Goal: Task Accomplishment & Management: Manage account settings

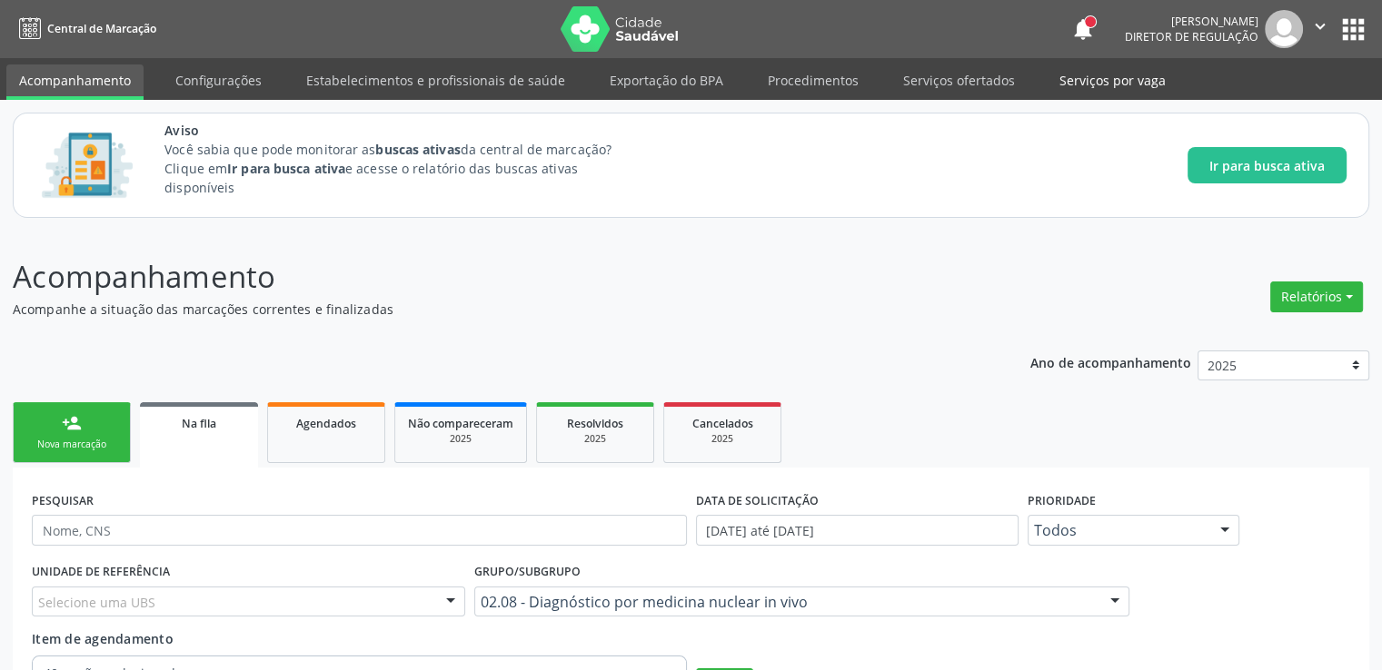
click at [1094, 84] on link "Serviços por vaga" at bounding box center [1112, 80] width 132 height 32
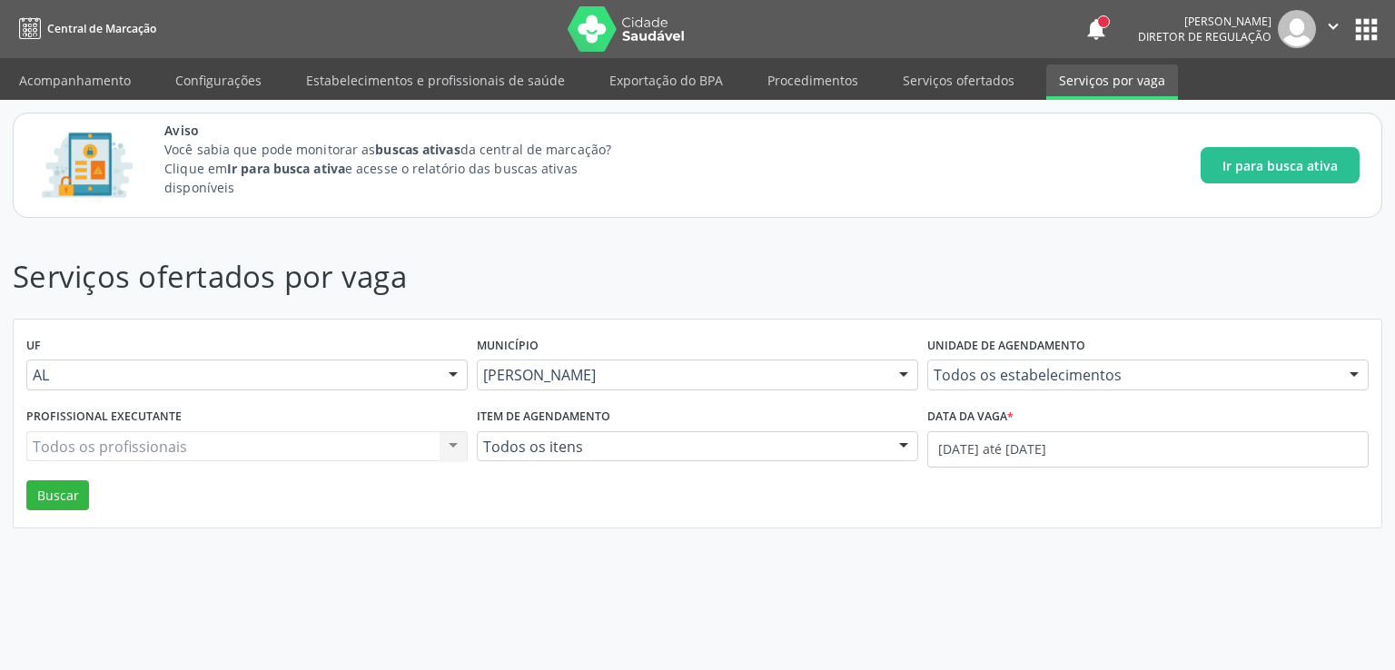
click at [195, 441] on div "Todos os profissionais Todos os profissionais Nenhum resultado encontrado para:…" at bounding box center [246, 446] width 441 height 31
click at [196, 452] on div "Todos os profissionais Todos os profissionais Nenhum resultado encontrado para:…" at bounding box center [246, 446] width 441 height 31
click at [193, 438] on div "Todos os profissionais Todos os profissionais Nenhum resultado encontrado para:…" at bounding box center [246, 446] width 441 height 31
click at [154, 441] on div "Todos os profissionais Todos os profissionais Nenhum resultado encontrado para:…" at bounding box center [246, 446] width 441 height 31
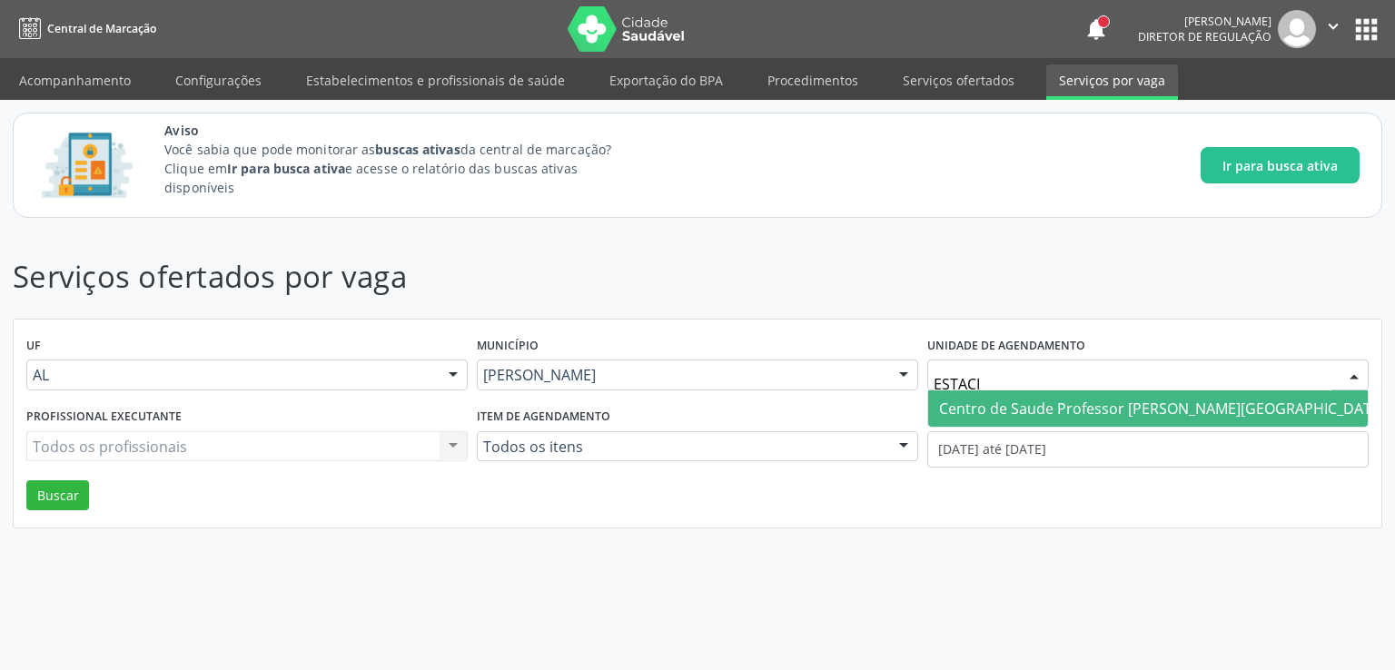
type input "ESTACIO"
click at [1121, 412] on span "Centro de Saude Professor [PERSON_NAME][GEOGRAPHIC_DATA]" at bounding box center [1162, 409] width 446 height 20
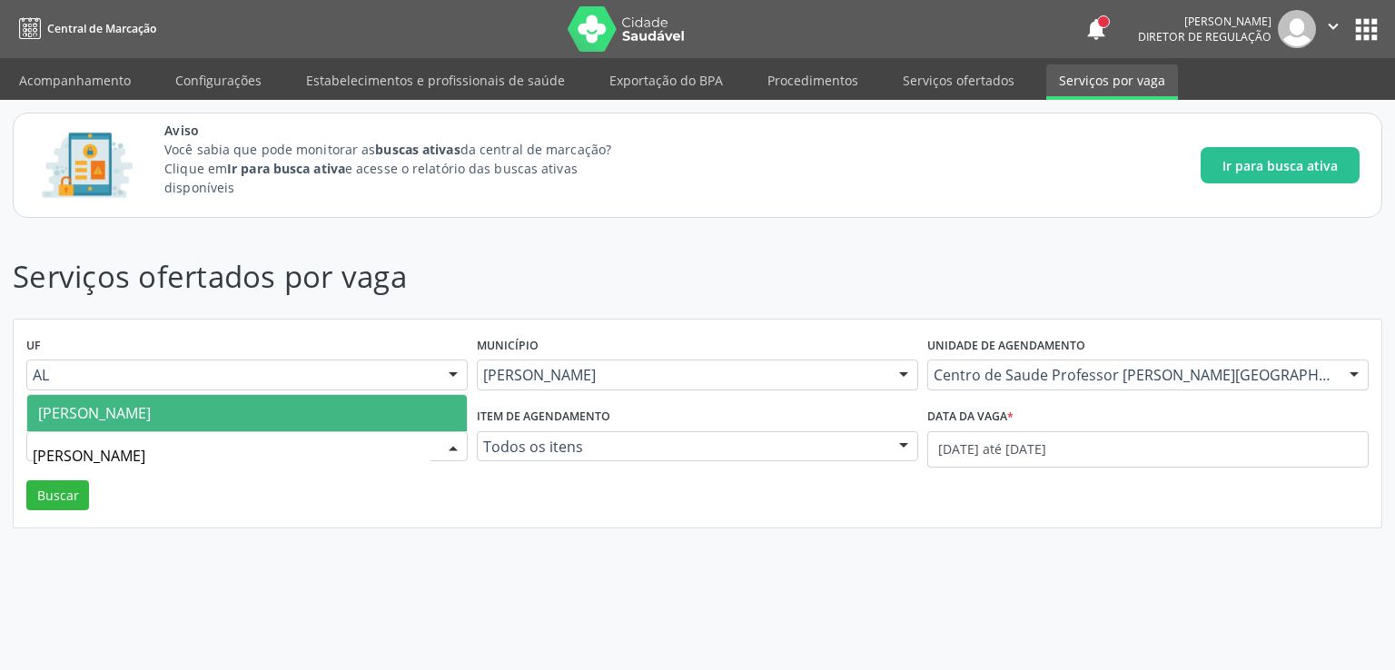
type input "JESSI"
click at [151, 412] on span "[PERSON_NAME]" at bounding box center [94, 413] width 113 height 20
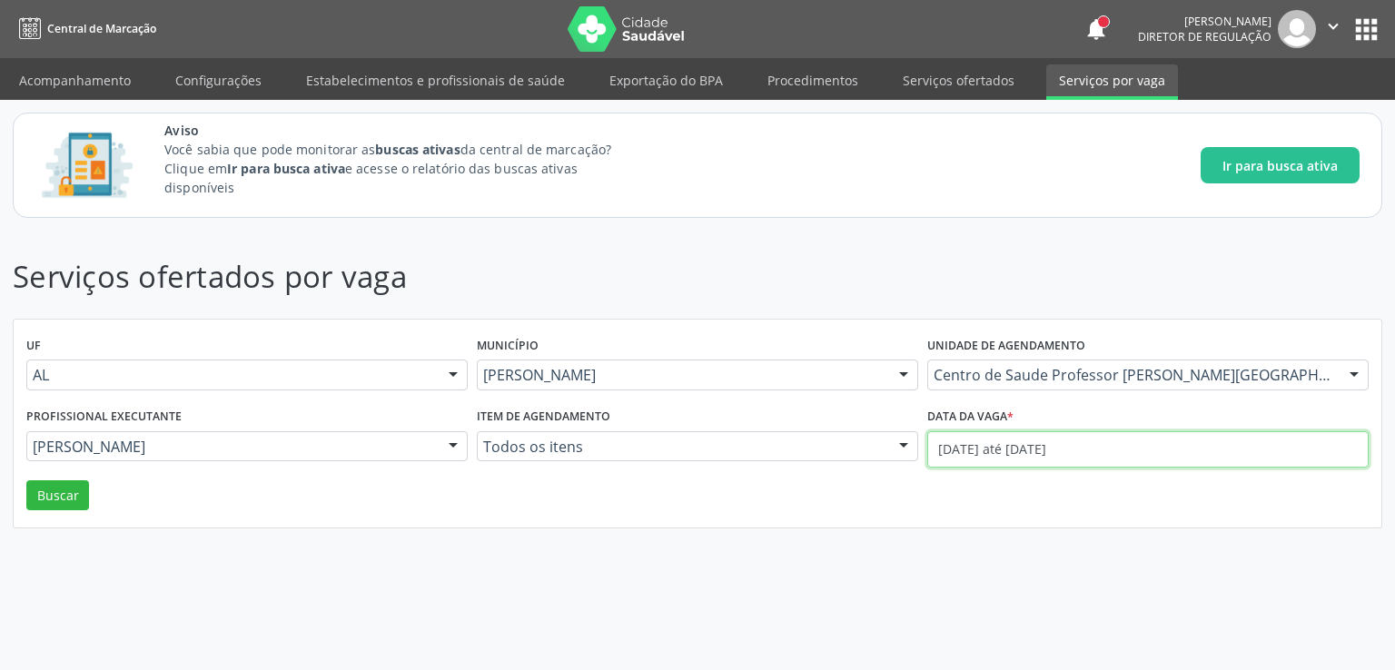
click at [1055, 454] on input "01/08/2025 até 18/08/2025" at bounding box center [1147, 449] width 441 height 36
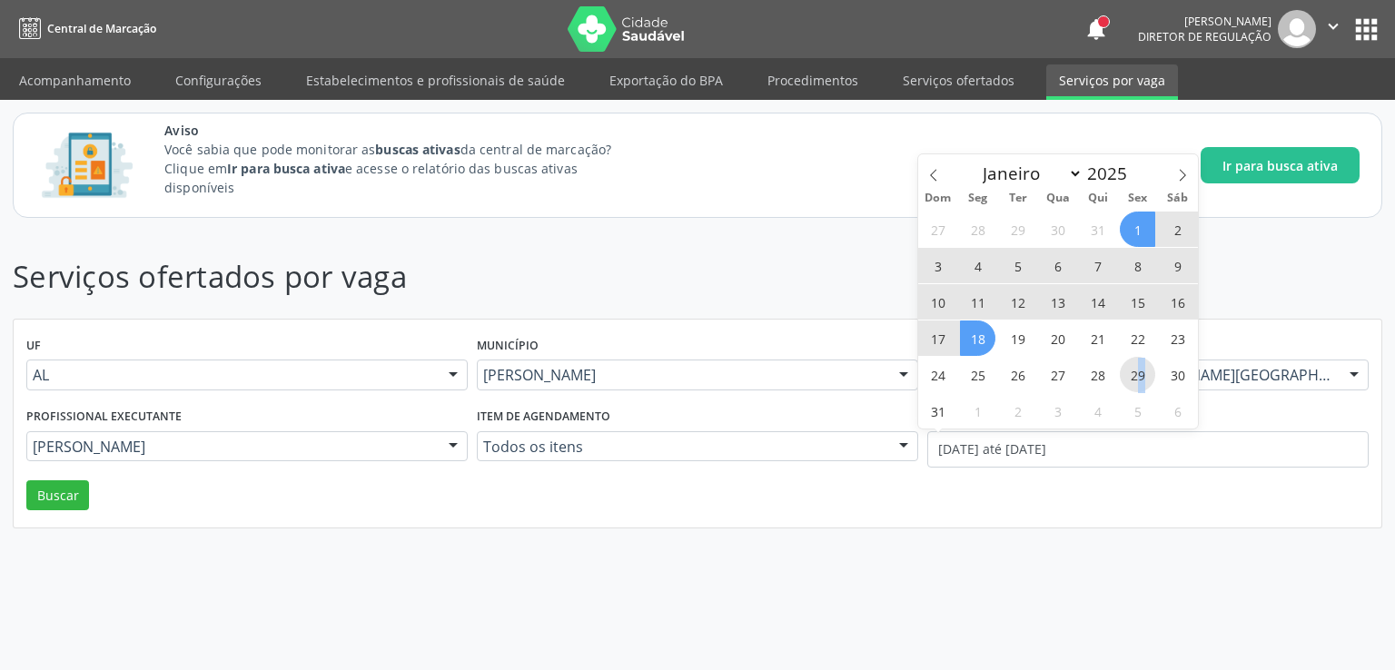
click at [1141, 373] on span "29" at bounding box center [1137, 374] width 35 height 35
type input "[DATE]"
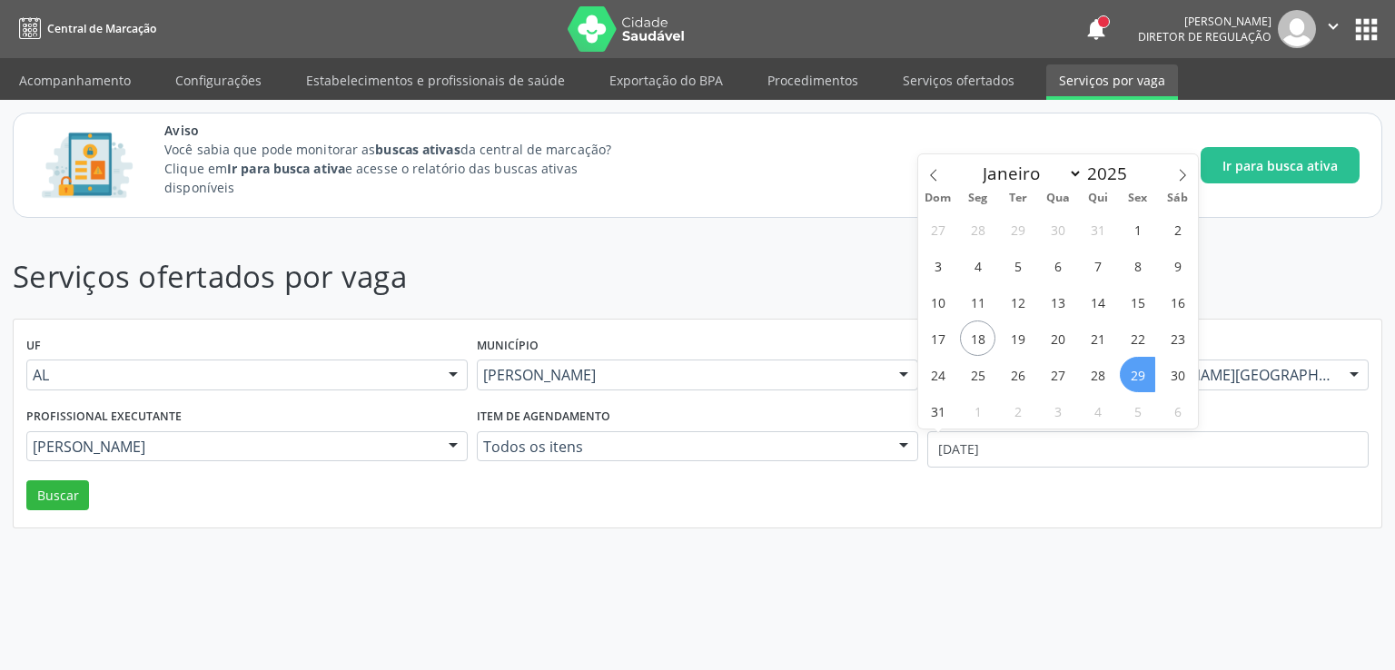
click at [1141, 373] on span "29" at bounding box center [1137, 374] width 35 height 35
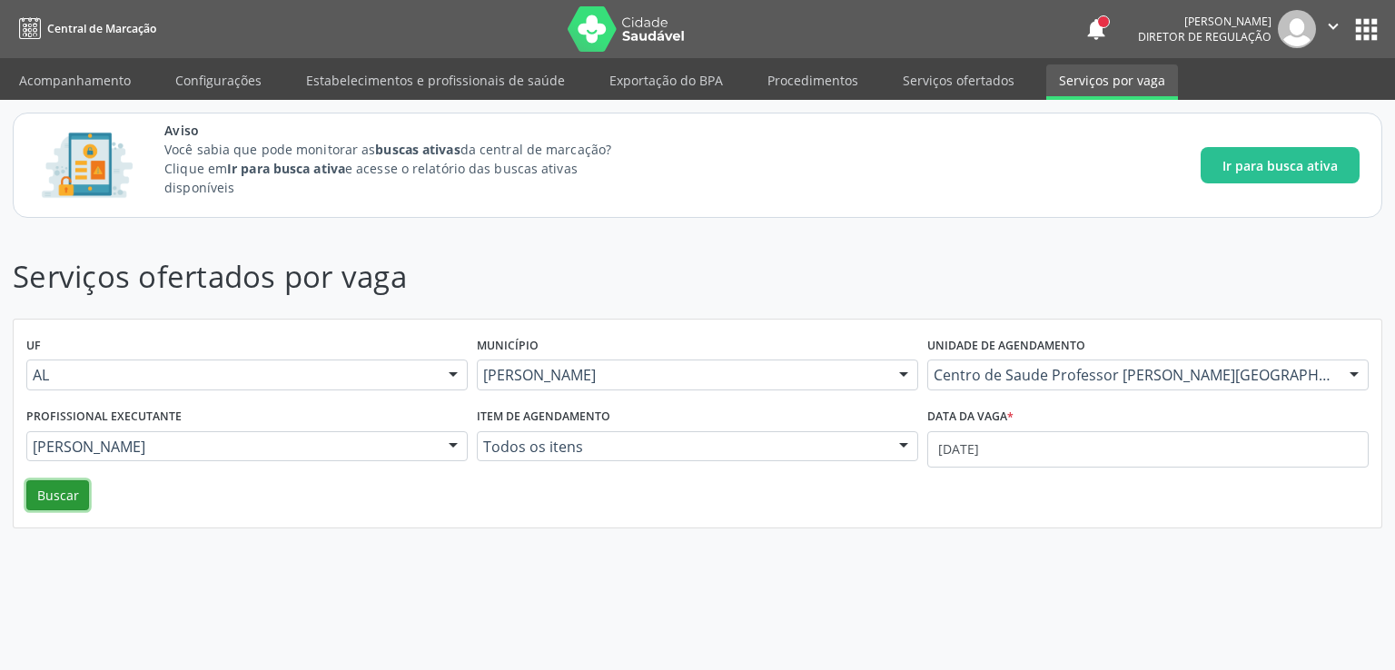
click at [44, 498] on button "Buscar" at bounding box center [57, 496] width 63 height 31
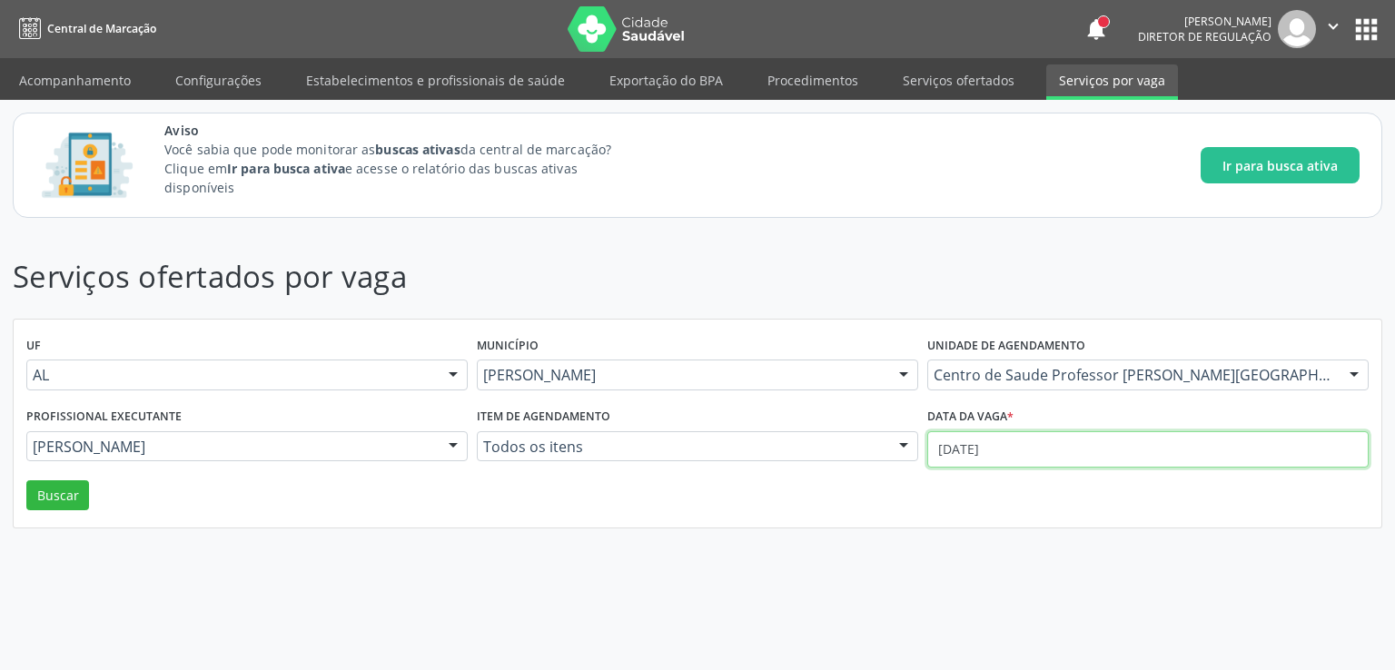
click at [1026, 448] on input "[DATE]" at bounding box center [1147, 449] width 441 height 36
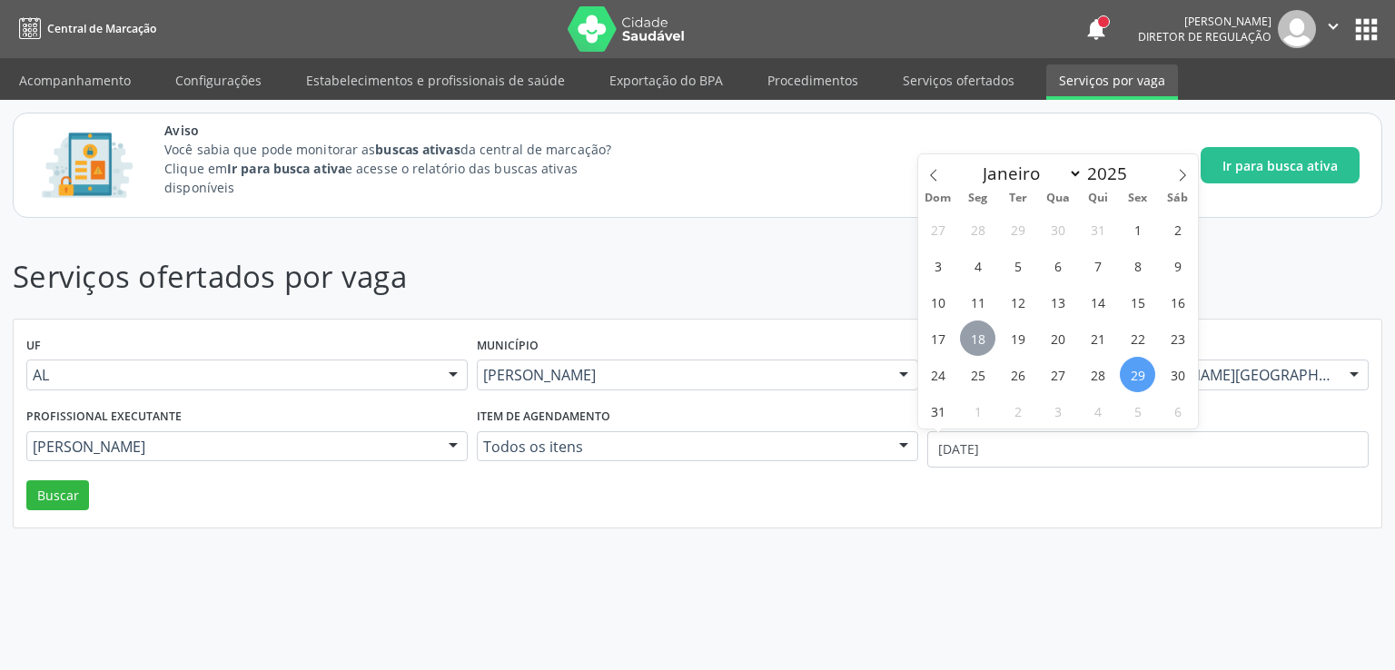
click at [986, 345] on span "18" at bounding box center [977, 338] width 35 height 35
type input "[DATE]"
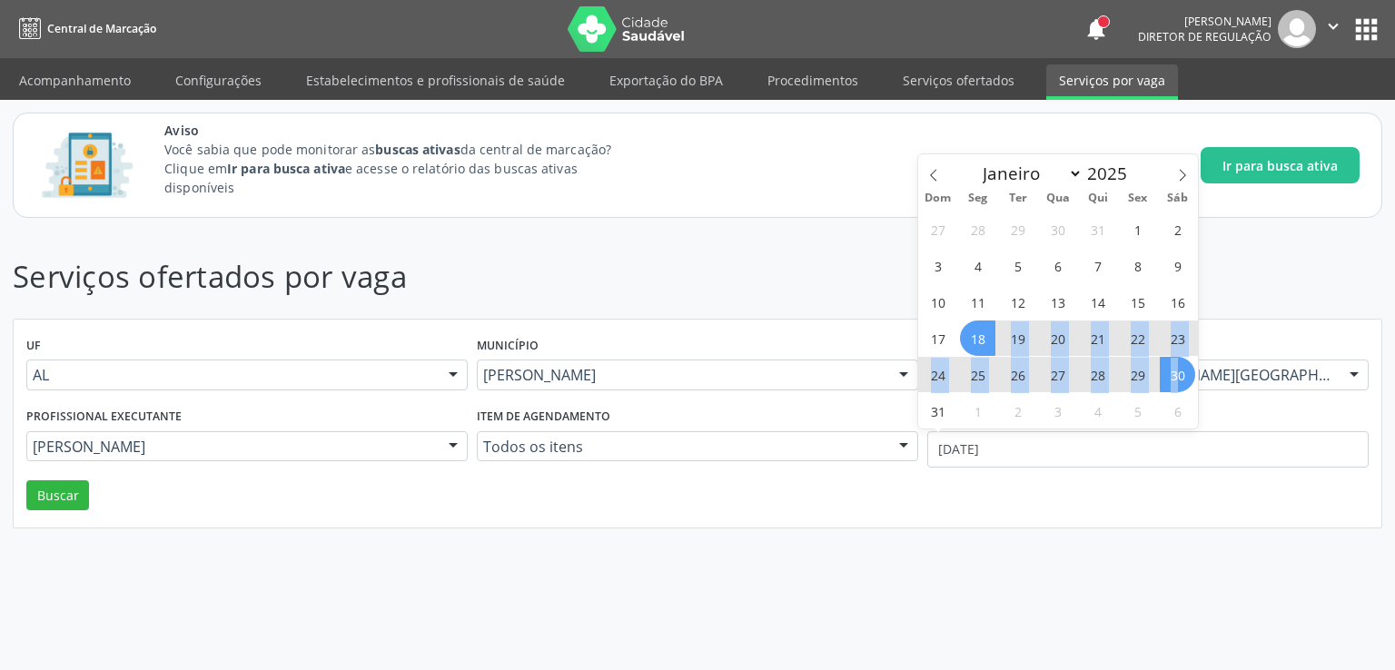
drag, startPoint x: 985, startPoint y: 345, endPoint x: 1181, endPoint y: 367, distance: 197.4
click at [1181, 367] on div "27 28 29 30 31 1 2 3 4 5 6 7 8 9 10 11 12 13 14 15 16 17 18 19 20 21 22 23 24 2…" at bounding box center [1058, 320] width 280 height 218
click at [1173, 374] on span "30" at bounding box center [1177, 374] width 35 height 35
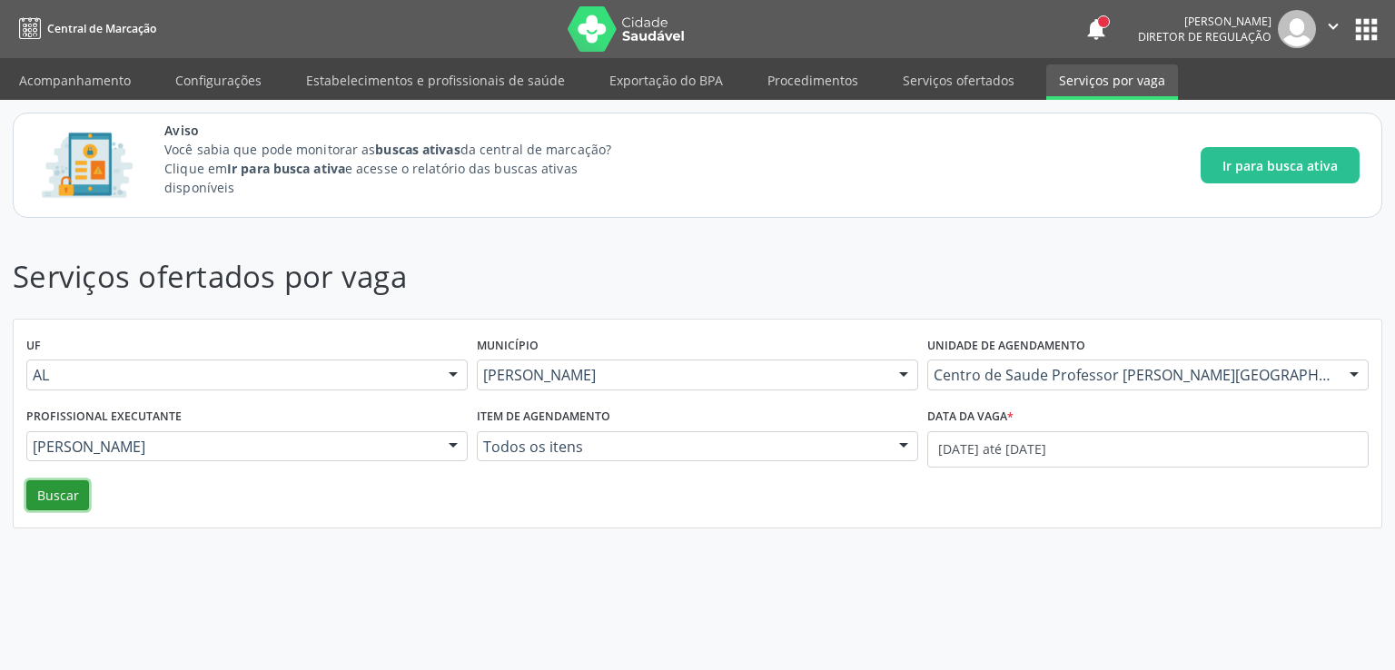
click at [55, 492] on button "Buscar" at bounding box center [57, 496] width 63 height 31
click at [928, 84] on link "Serviços ofertados" at bounding box center [958, 80] width 137 height 32
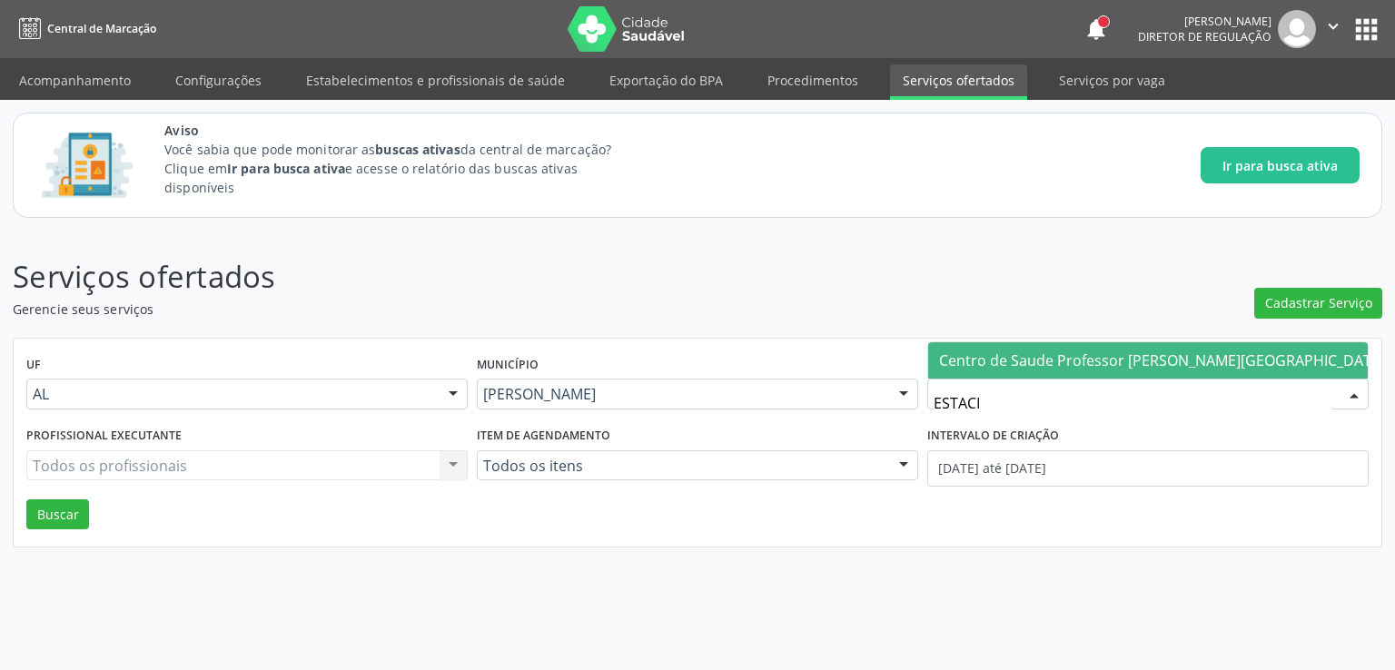
type input "ESTACIO"
click at [1089, 357] on span "Centro de Saude Professor [PERSON_NAME][GEOGRAPHIC_DATA]" at bounding box center [1162, 361] width 446 height 20
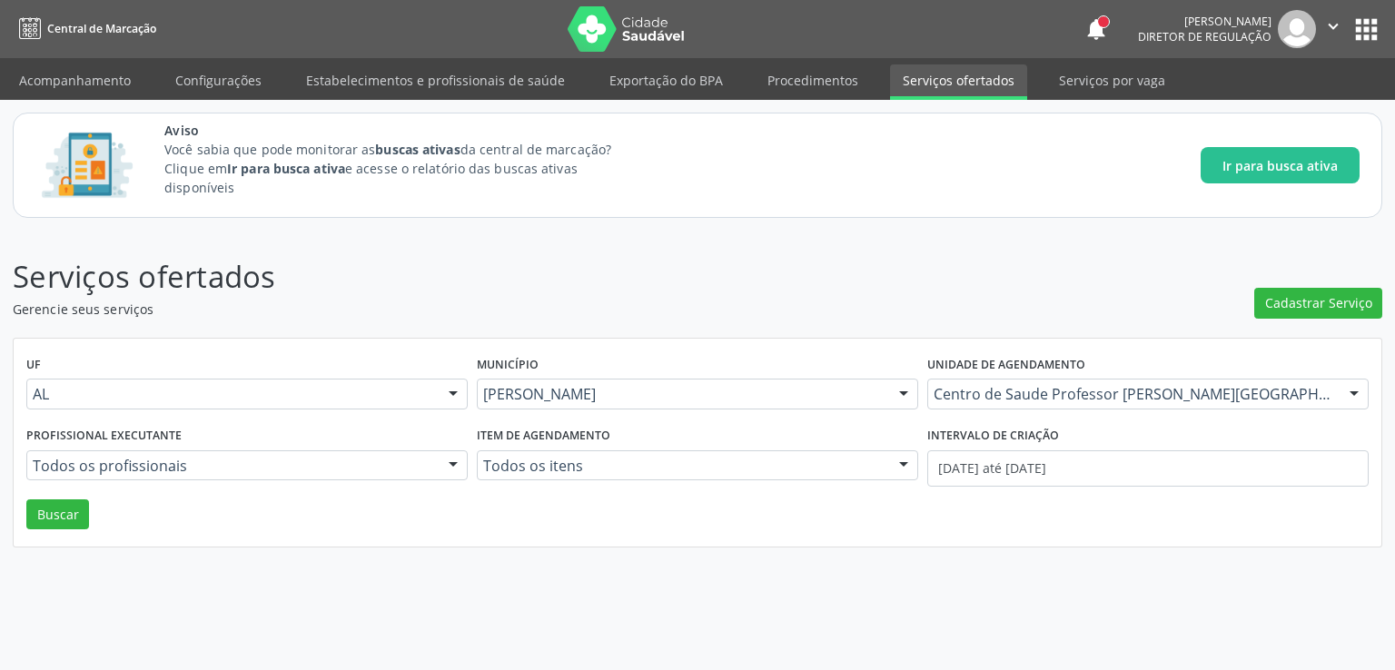
click at [33, 465] on input "text" at bounding box center [33, 475] width 0 height 36
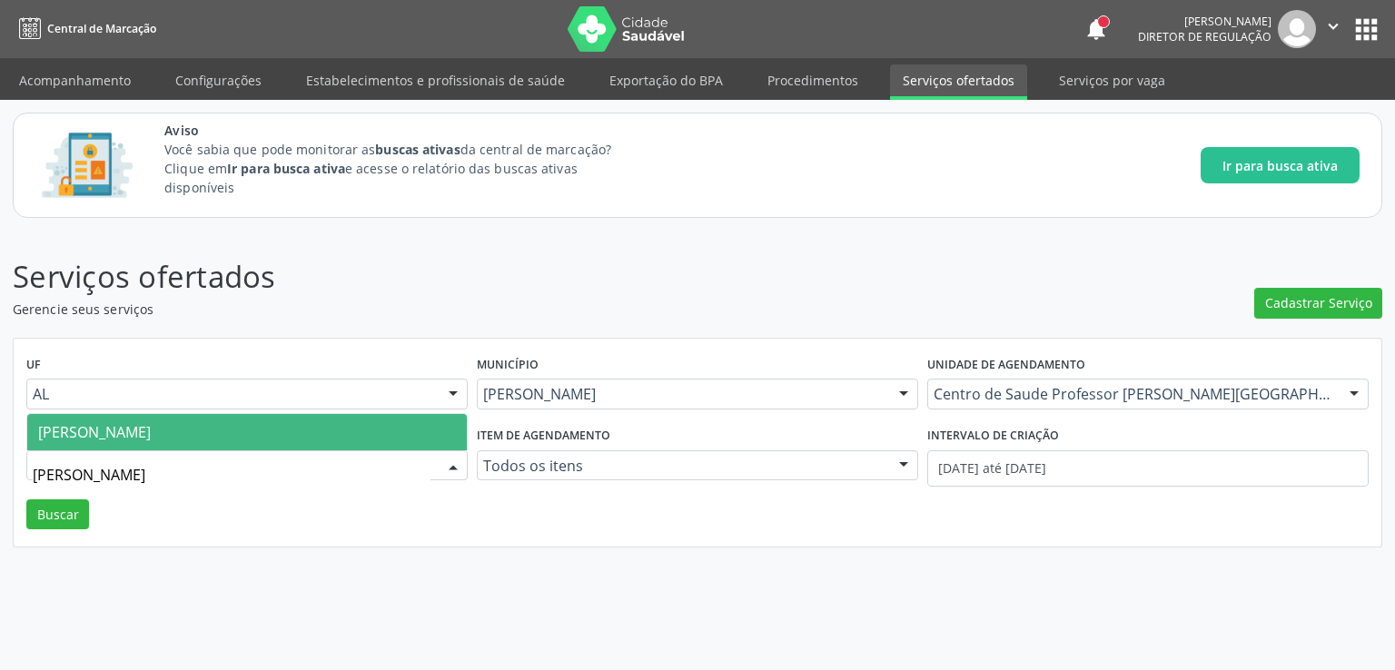
type input "JESSI"
click at [242, 432] on span "[PERSON_NAME]" at bounding box center [247, 432] width 440 height 36
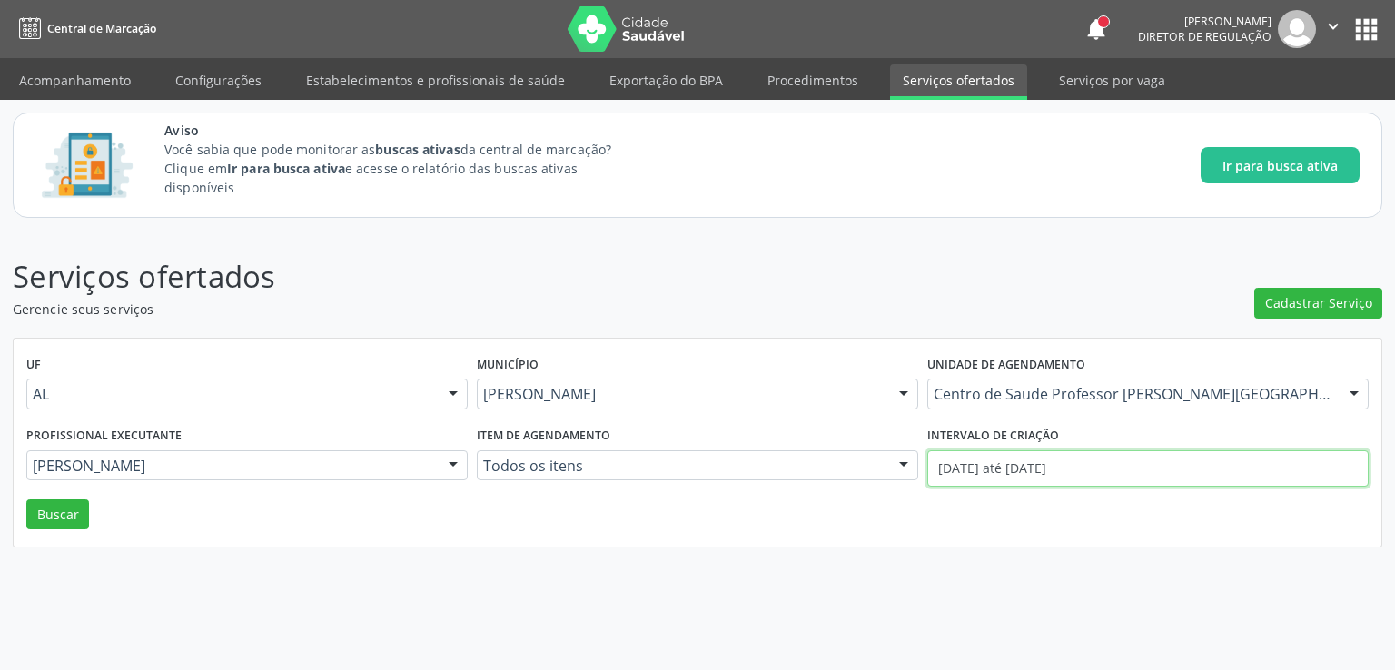
click at [1025, 467] on input "01/08/2025 até 18/08/2025" at bounding box center [1147, 469] width 441 height 36
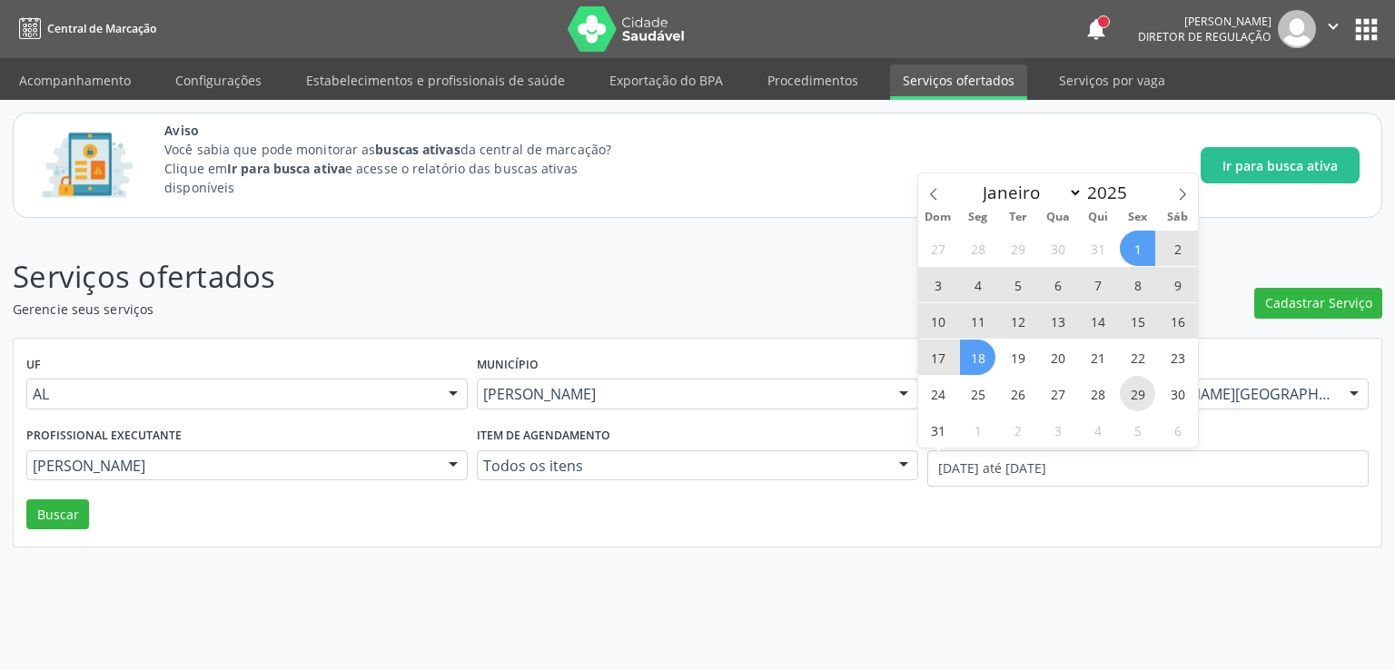
click at [1134, 389] on span "29" at bounding box center [1137, 393] width 35 height 35
type input "[DATE]"
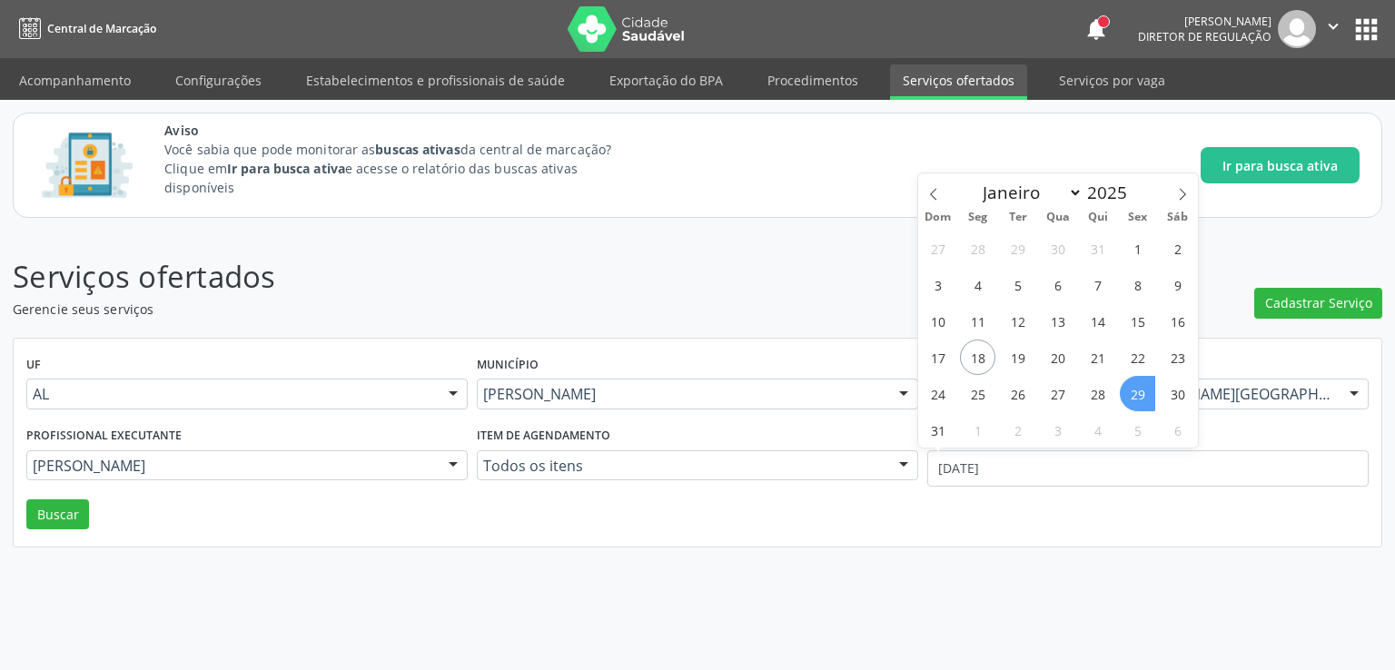
click at [1134, 387] on span "29" at bounding box center [1137, 393] width 35 height 35
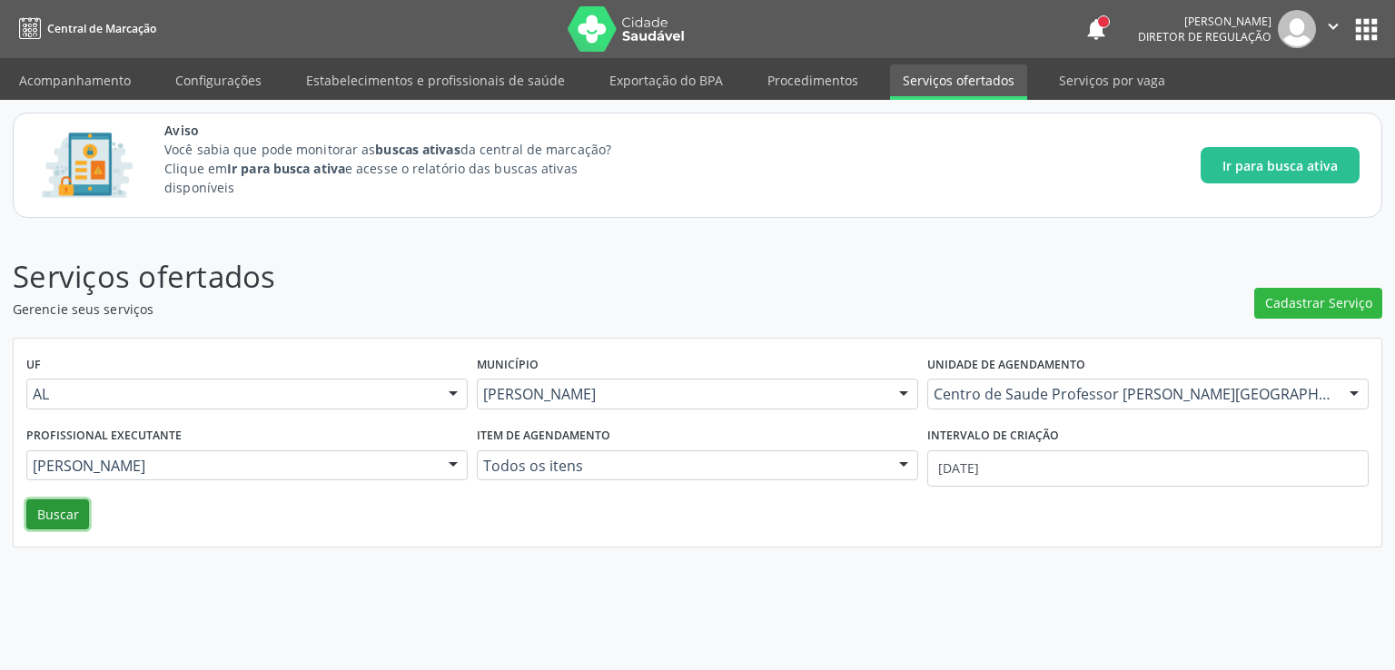
click at [55, 510] on button "Buscar" at bounding box center [57, 515] width 63 height 31
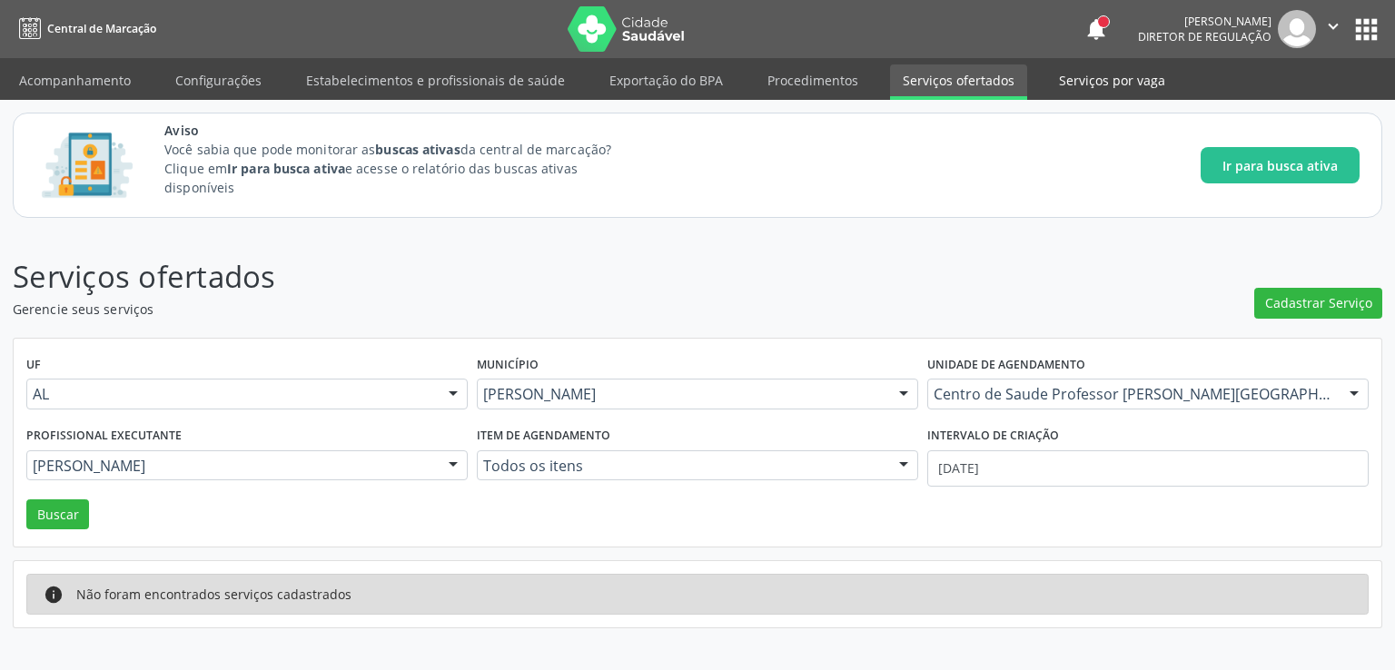
click at [1075, 86] on link "Serviços por vaga" at bounding box center [1112, 80] width 132 height 32
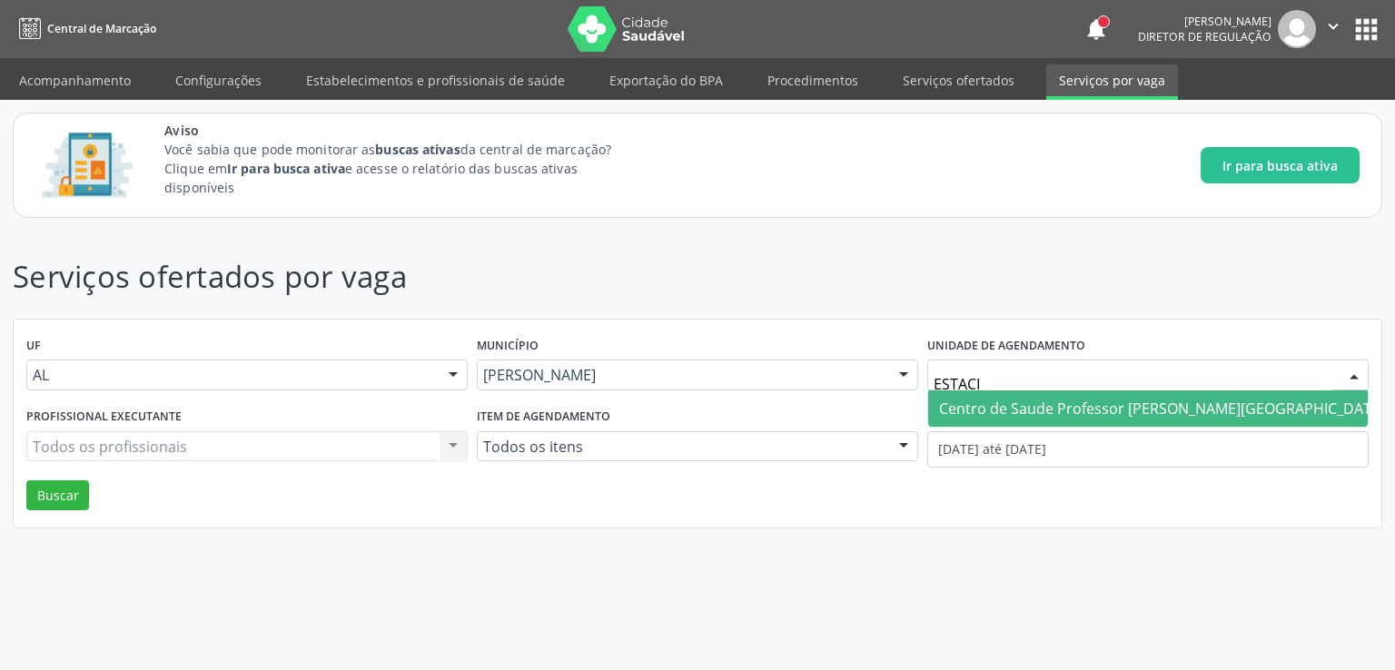
type input "ESTACIO"
click at [1055, 405] on span "Centro de Saude Professor [PERSON_NAME][GEOGRAPHIC_DATA]" at bounding box center [1162, 409] width 446 height 20
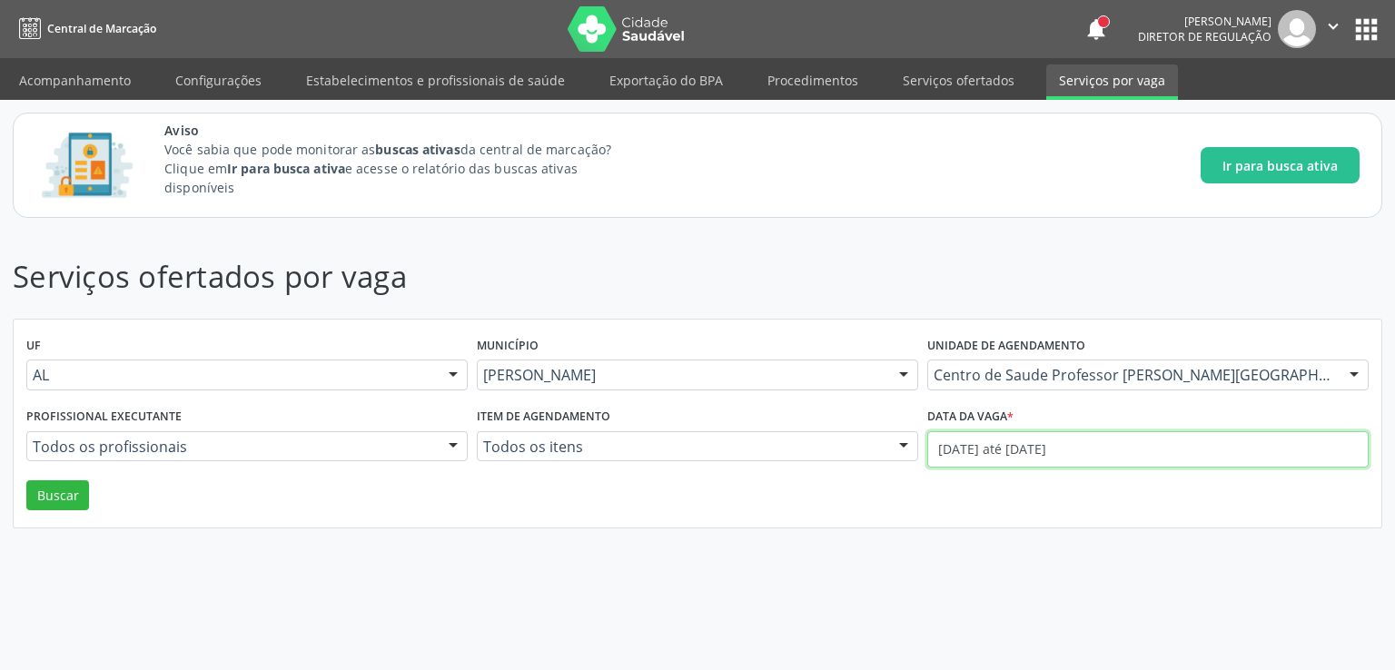
click at [1086, 448] on input "01/08/2025 até 18/08/2025" at bounding box center [1147, 449] width 441 height 36
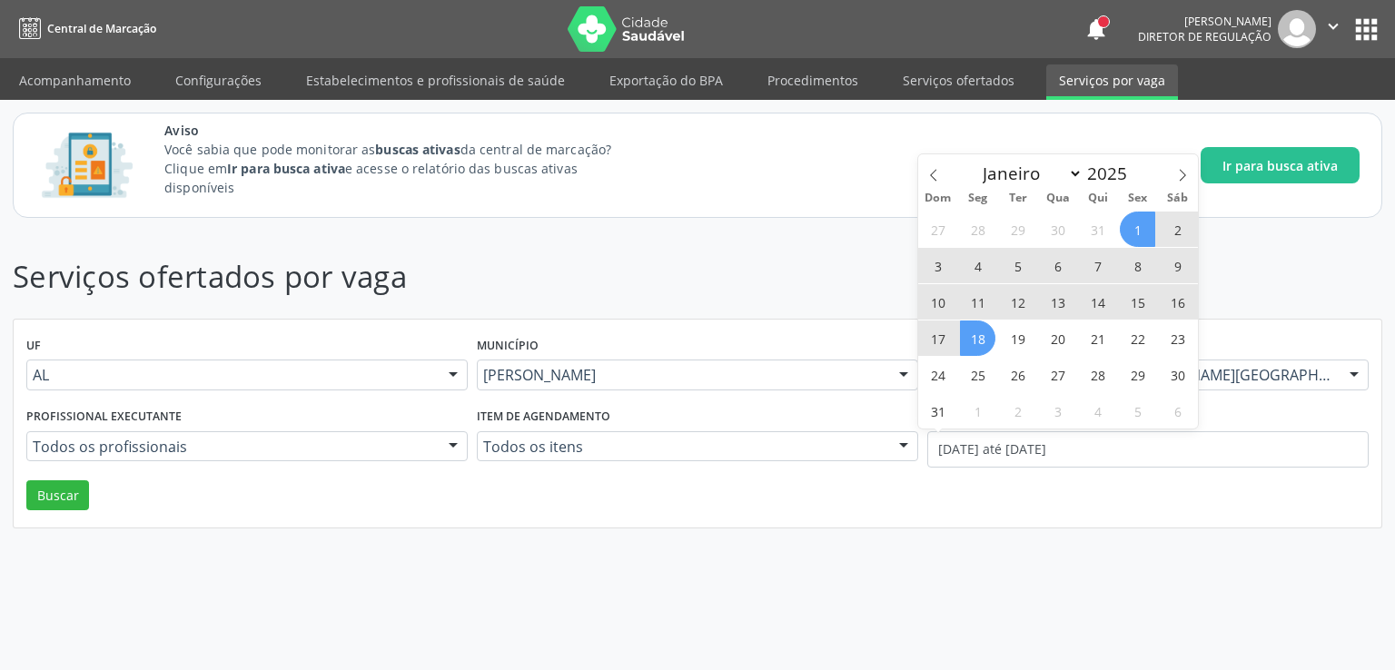
click at [1101, 306] on span "14" at bounding box center [1097, 301] width 35 height 35
type input "14/08/2025"
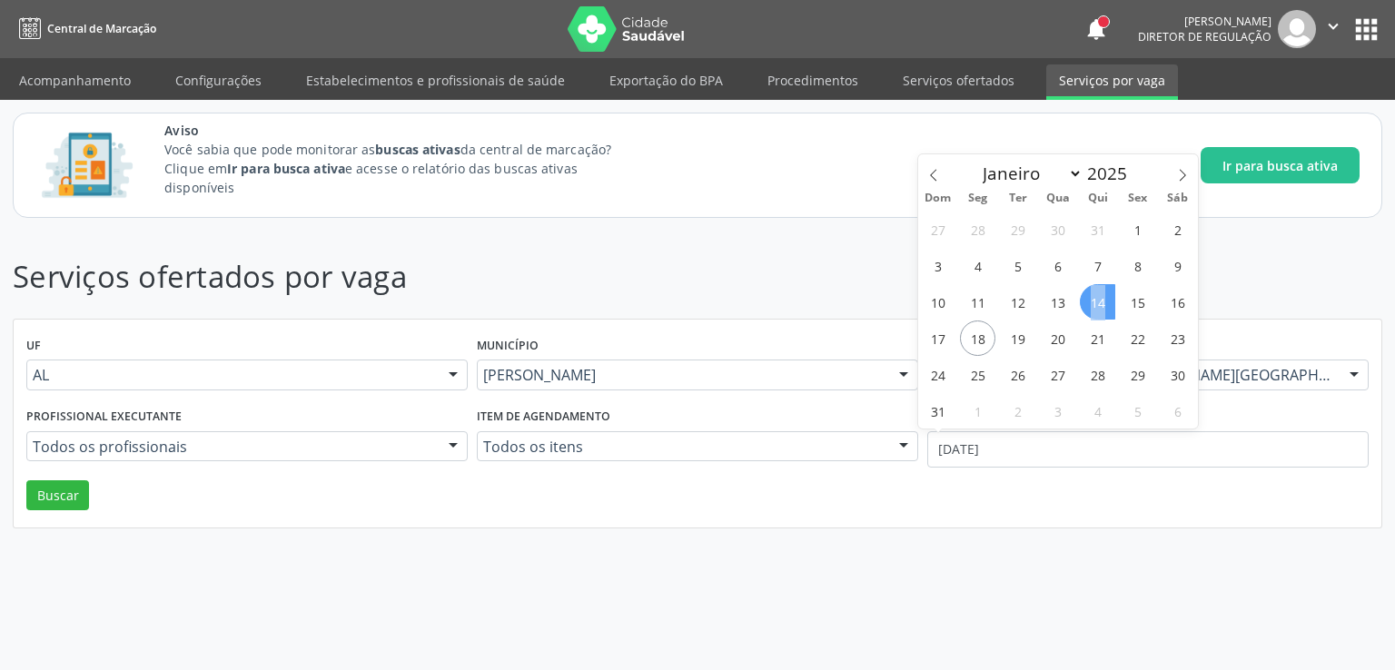
click at [1101, 306] on span "14" at bounding box center [1097, 301] width 35 height 35
select select "7"
click at [966, 454] on input "14/08/2025" at bounding box center [1147, 449] width 441 height 36
click at [1098, 299] on span "14" at bounding box center [1097, 301] width 35 height 35
type input "14/08/2025"
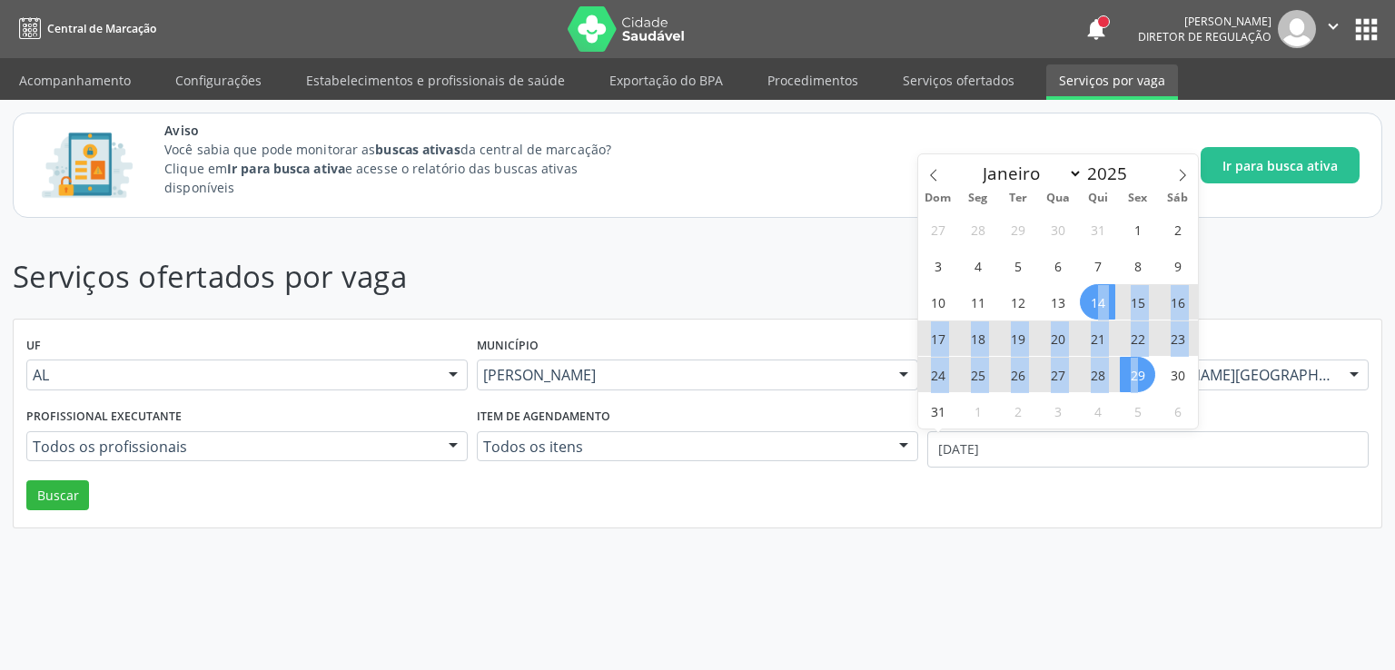
drag, startPoint x: 1100, startPoint y: 299, endPoint x: 1137, endPoint y: 375, distance: 84.9
click at [1137, 375] on div "27 28 29 30 31 1 2 3 4 5 6 7 8 9 10 11 12 13 14 15 16 17 18 19 20 21 22 23 24 2…" at bounding box center [1058, 320] width 280 height 218
click at [1137, 375] on span "29" at bounding box center [1137, 374] width 35 height 35
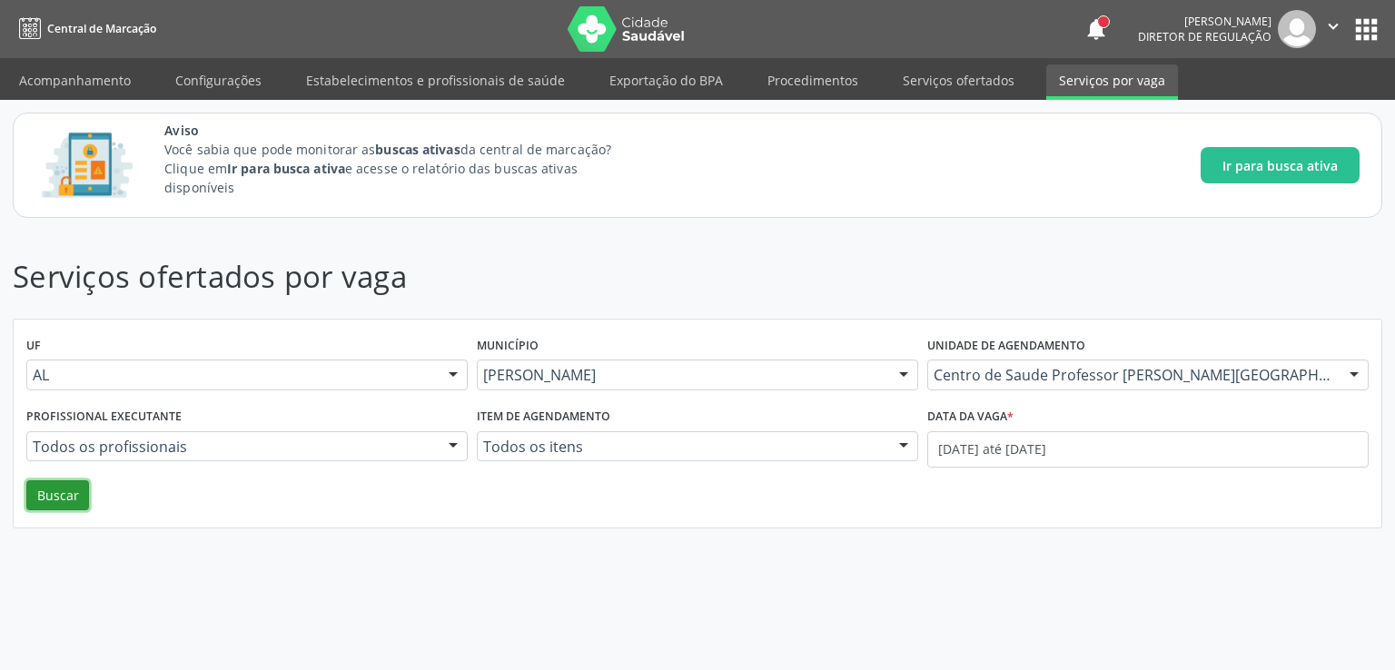
click at [35, 491] on button "Buscar" at bounding box center [57, 496] width 63 height 31
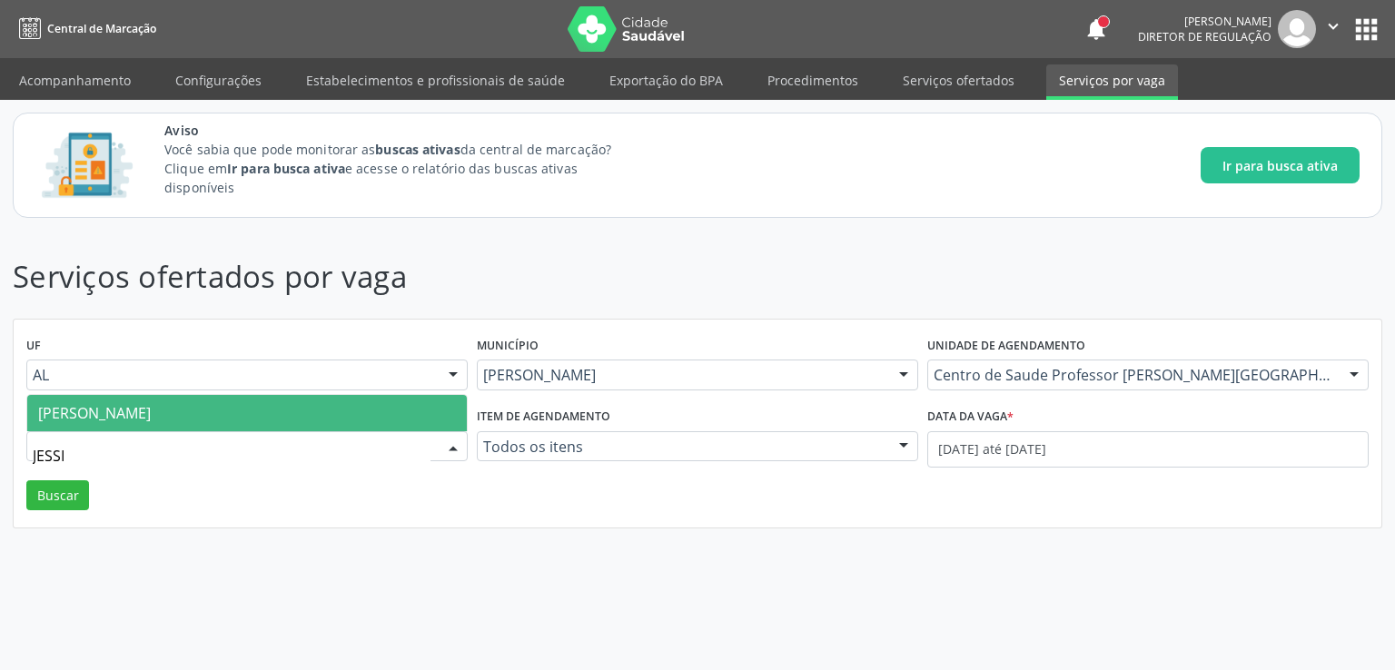
type input "JESSIC"
click at [151, 421] on span "[PERSON_NAME]" at bounding box center [94, 413] width 113 height 20
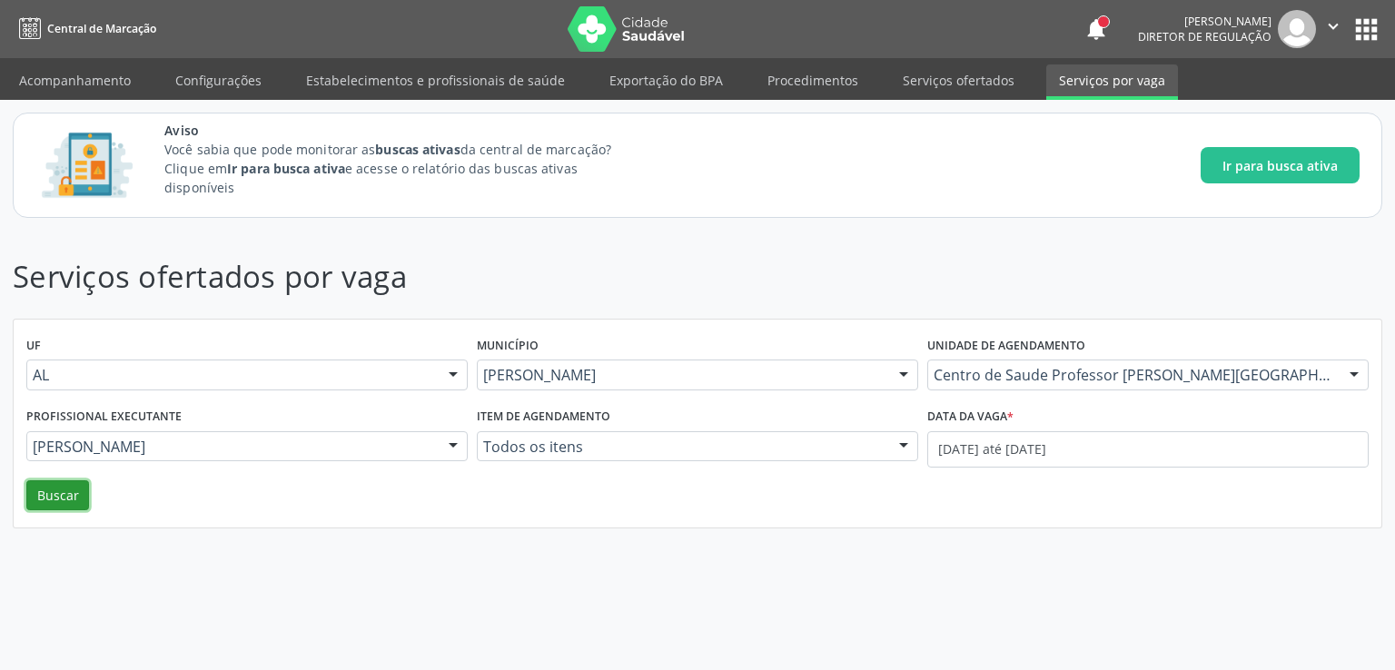
click at [53, 492] on button "Buscar" at bounding box center [57, 496] width 63 height 31
click at [900, 84] on link "Serviços ofertados" at bounding box center [958, 80] width 137 height 32
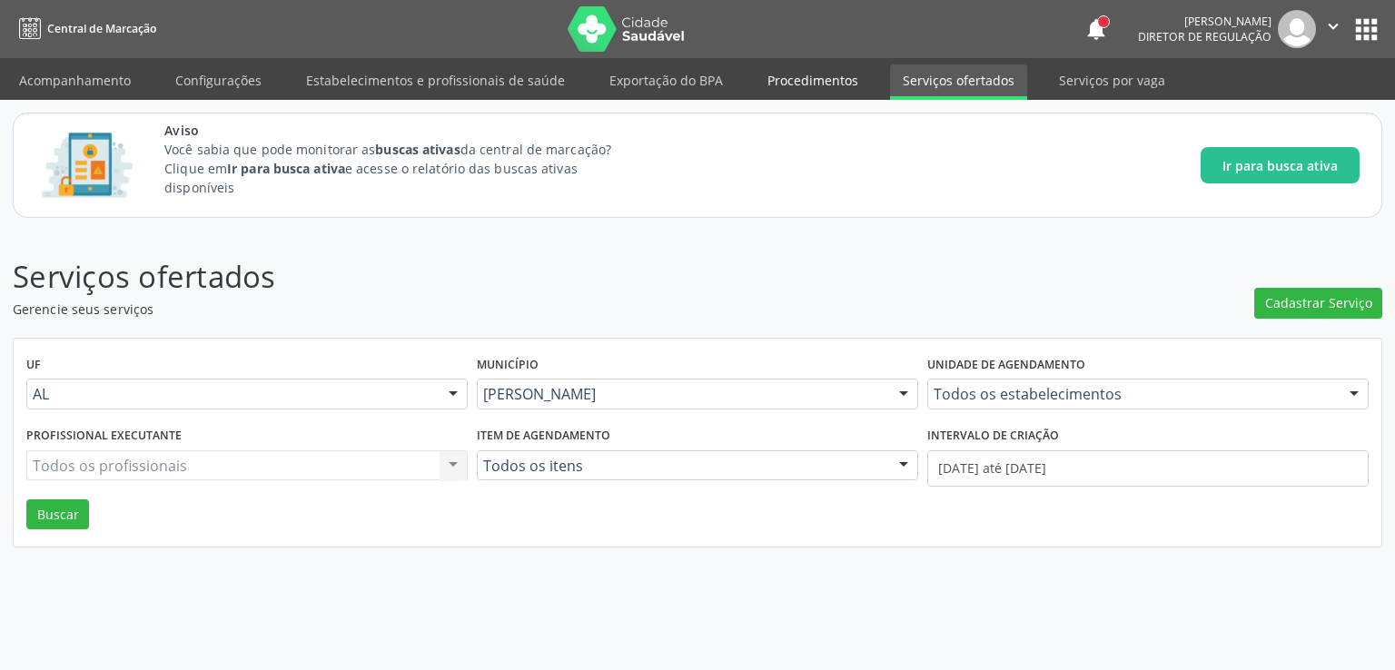
click at [817, 78] on link "Procedimentos" at bounding box center [813, 80] width 116 height 32
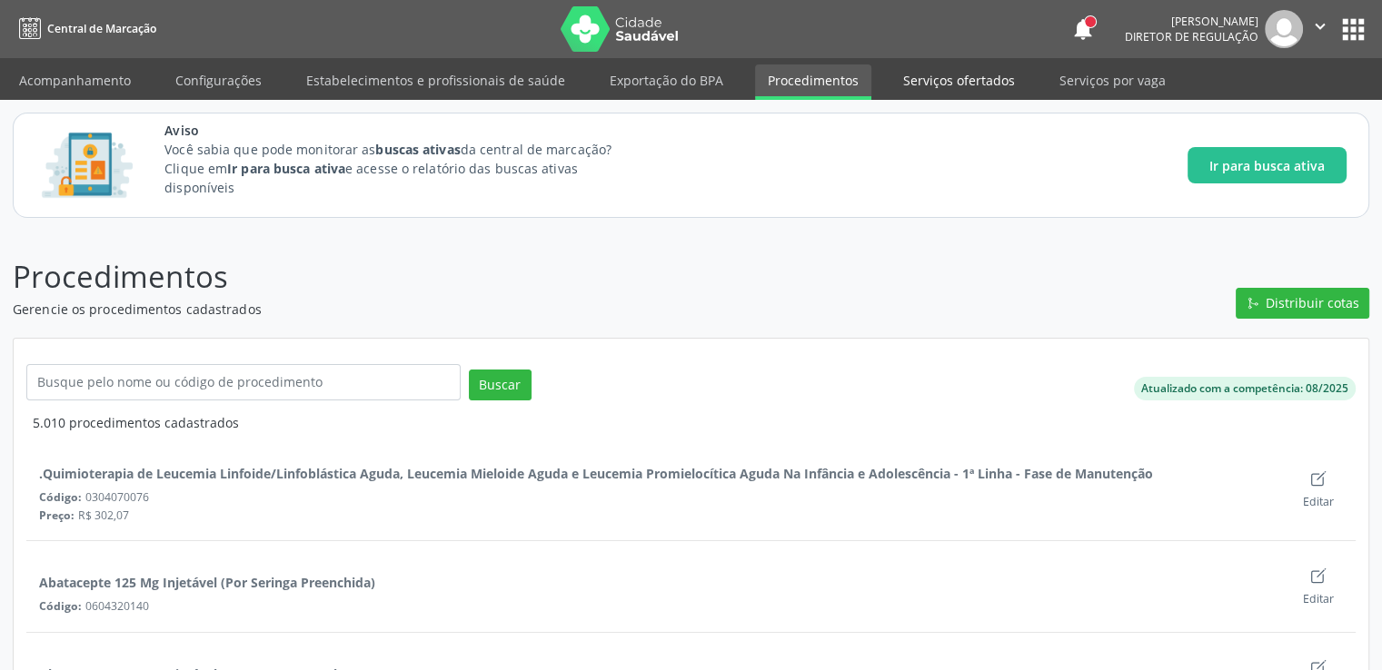
click at [914, 81] on link "Serviços ofertados" at bounding box center [958, 80] width 137 height 32
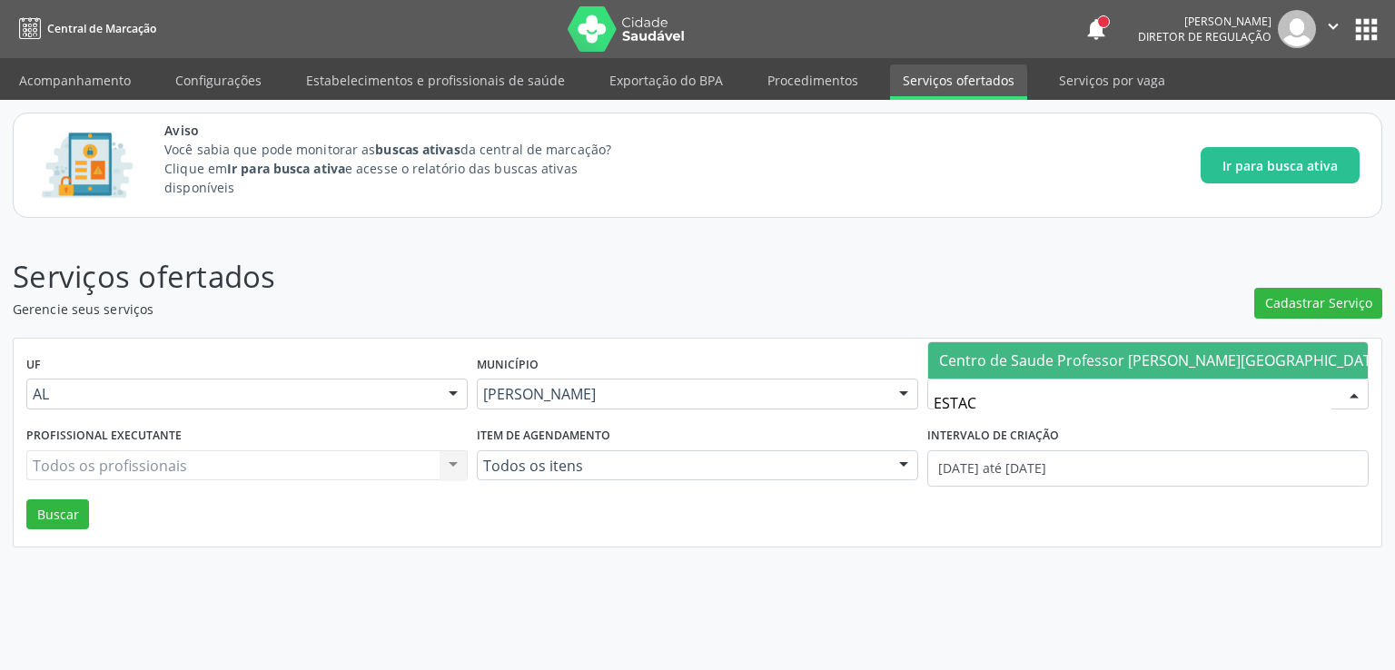
type input "ESTACI"
click at [1105, 365] on span "Centro de Saude Professor [PERSON_NAME][GEOGRAPHIC_DATA]" at bounding box center [1162, 361] width 446 height 20
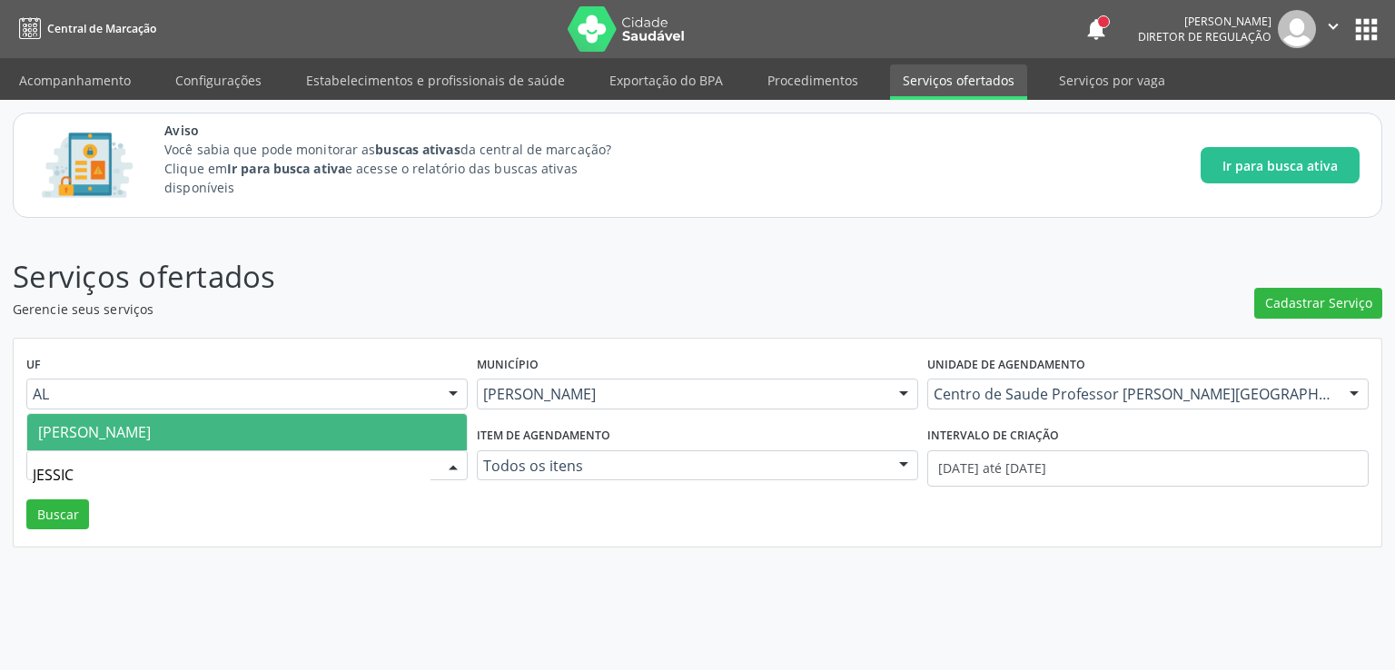
type input "JESSICA"
click at [66, 523] on button "Buscar" at bounding box center [57, 515] width 63 height 31
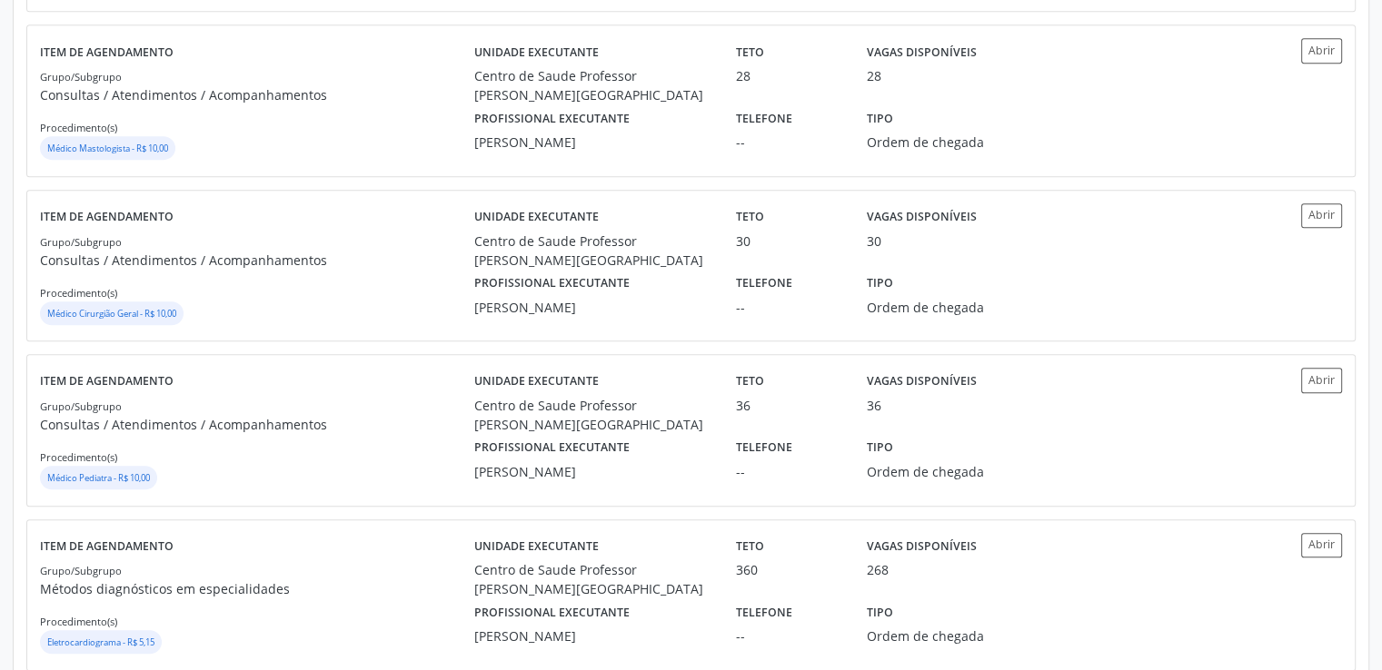
scroll to position [913, 0]
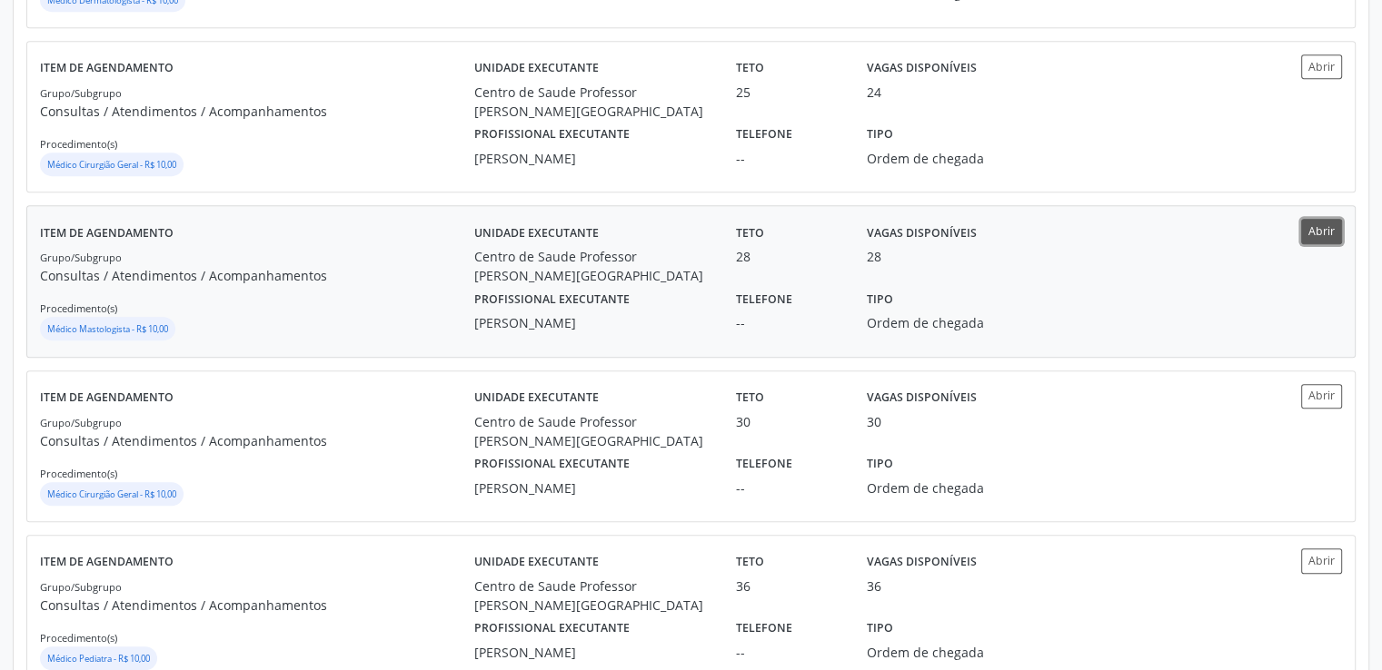
click at [1316, 229] on button "Abrir" at bounding box center [1321, 231] width 41 height 25
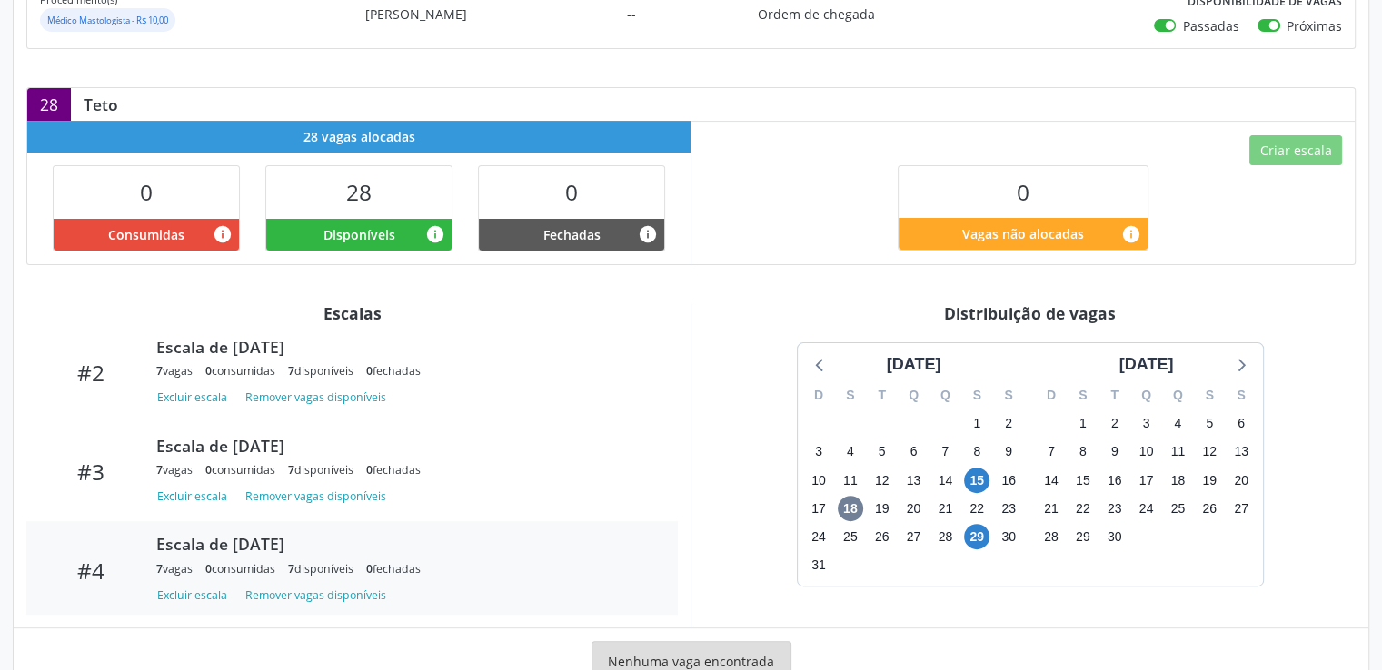
scroll to position [189, 0]
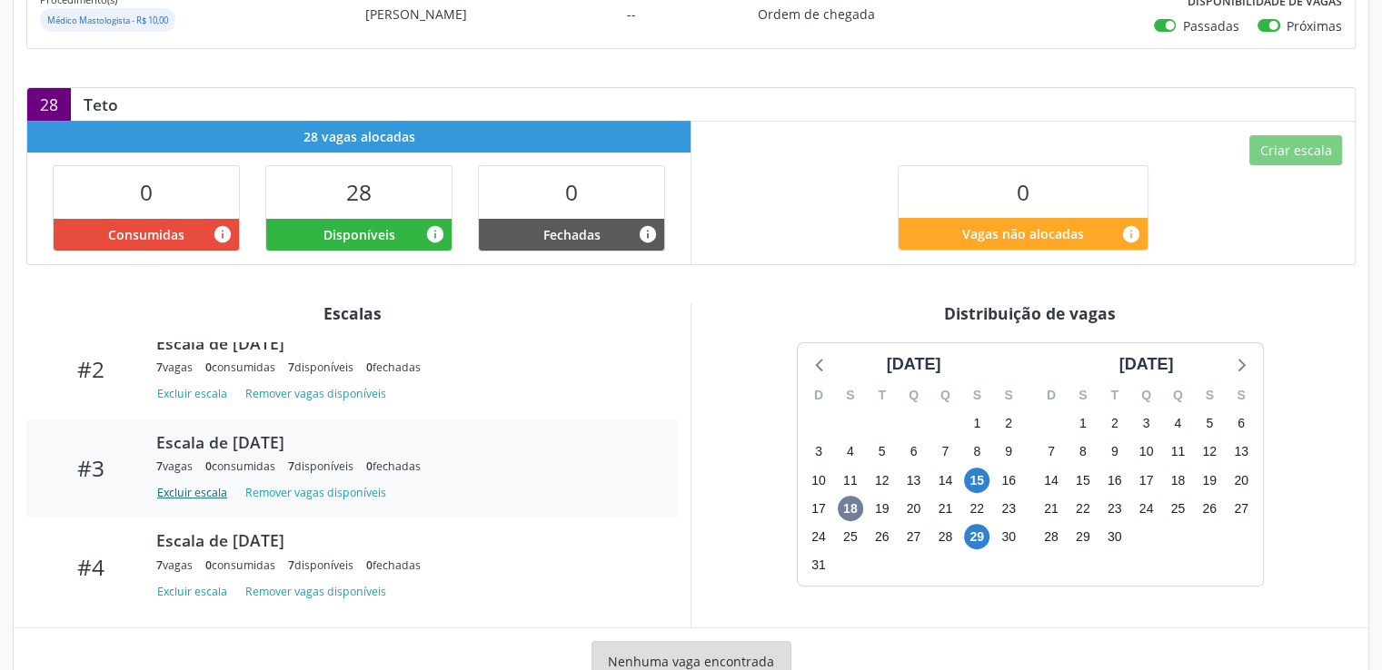
click at [203, 495] on button "Excluir escala" at bounding box center [195, 493] width 78 height 25
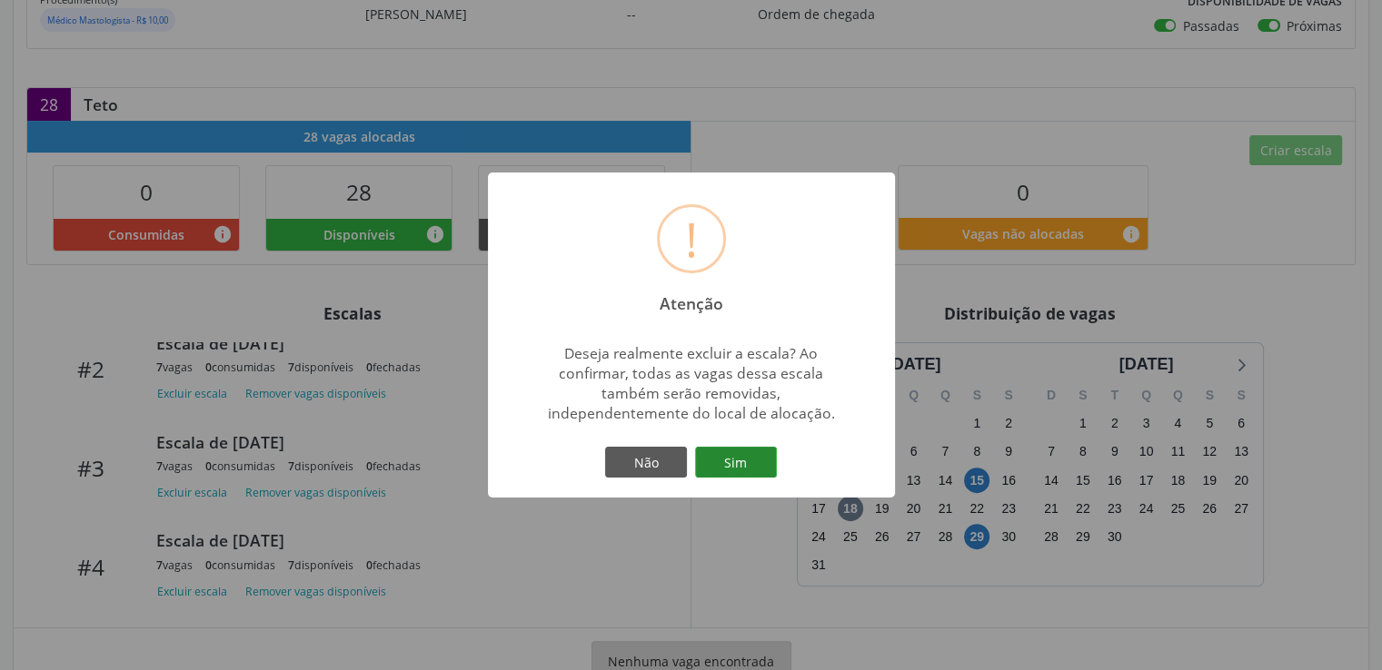
click at [750, 469] on button "Sim" at bounding box center [736, 462] width 82 height 31
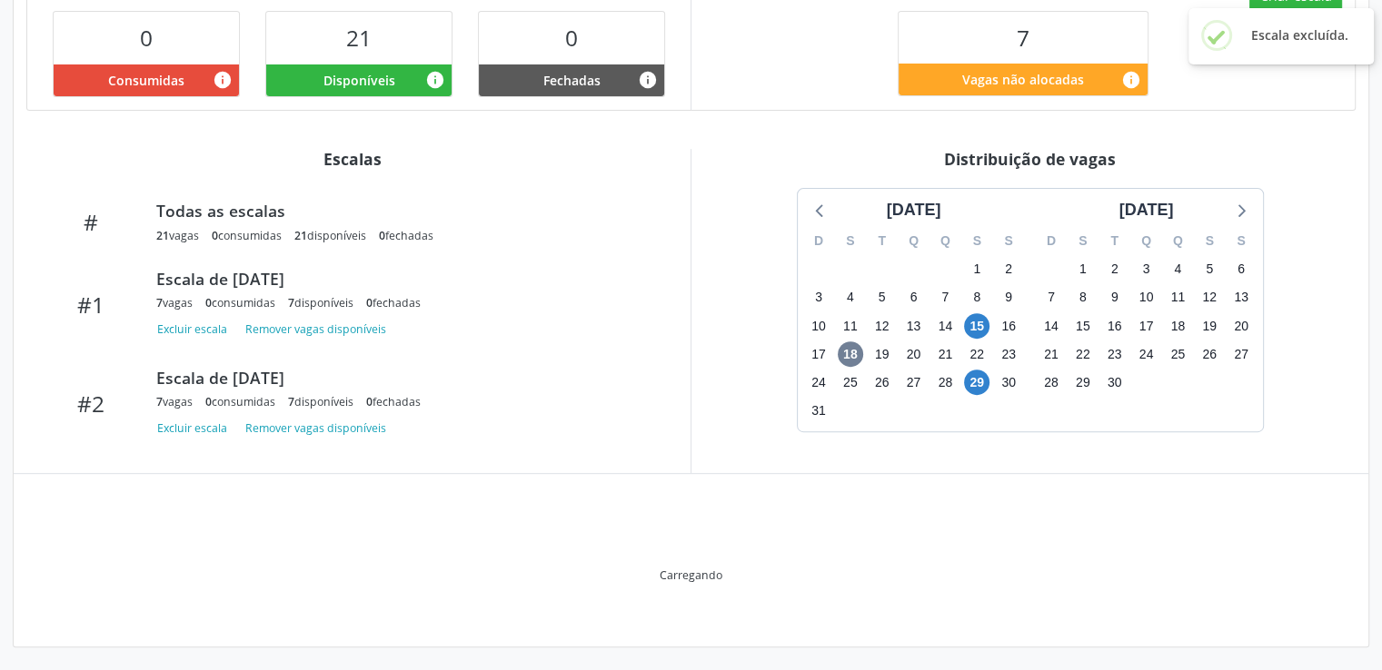
scroll to position [552, 0]
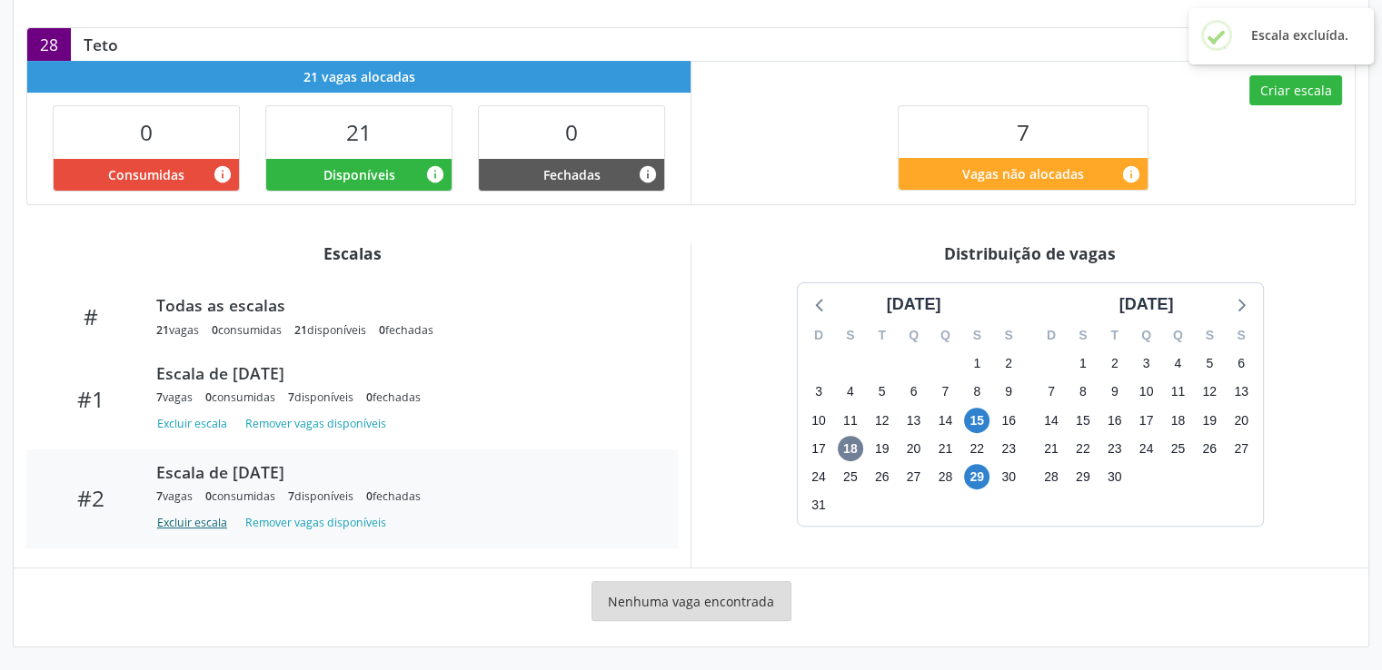
click at [189, 525] on button "Excluir escala" at bounding box center [195, 522] width 78 height 25
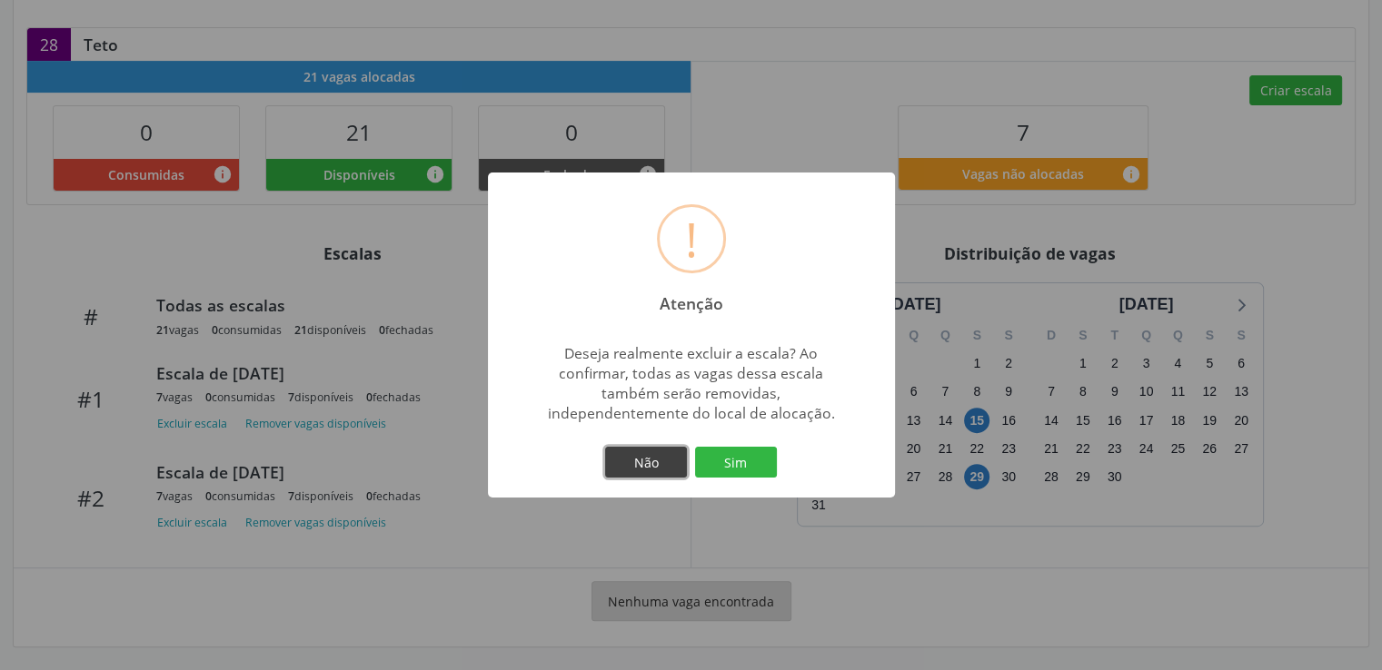
click at [648, 462] on button "Não" at bounding box center [646, 462] width 82 height 31
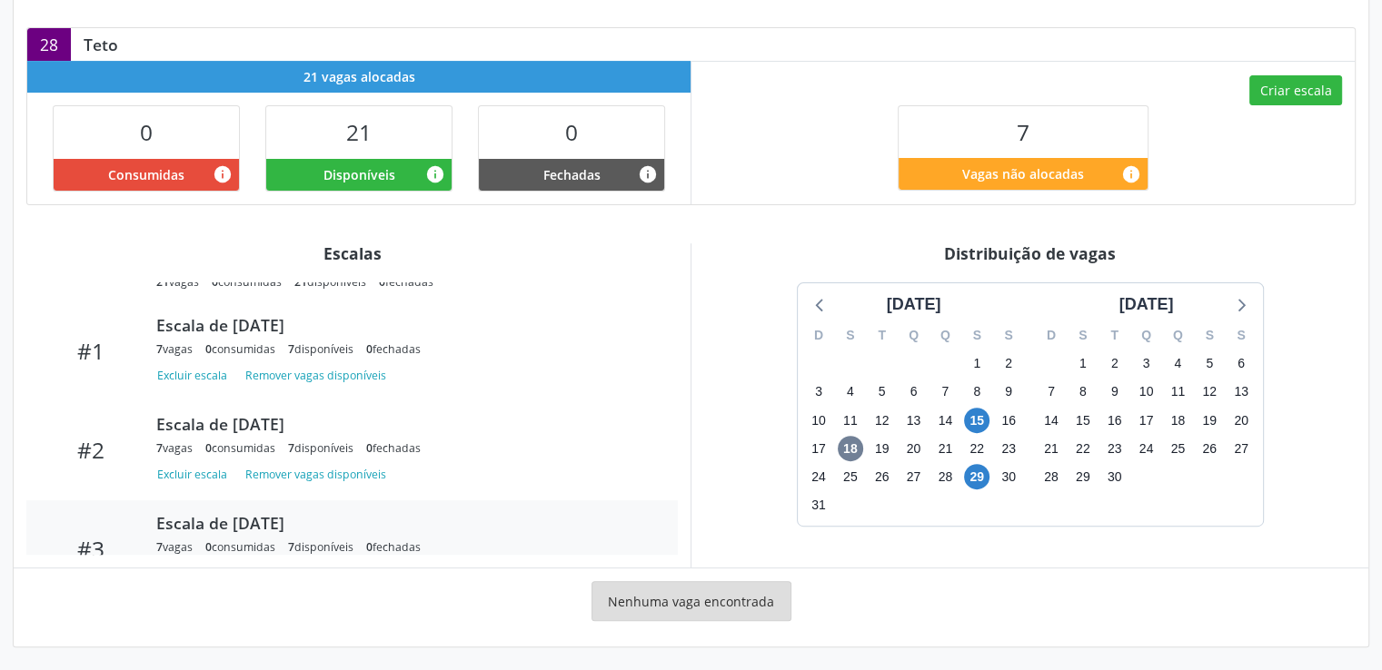
scroll to position [91, 0]
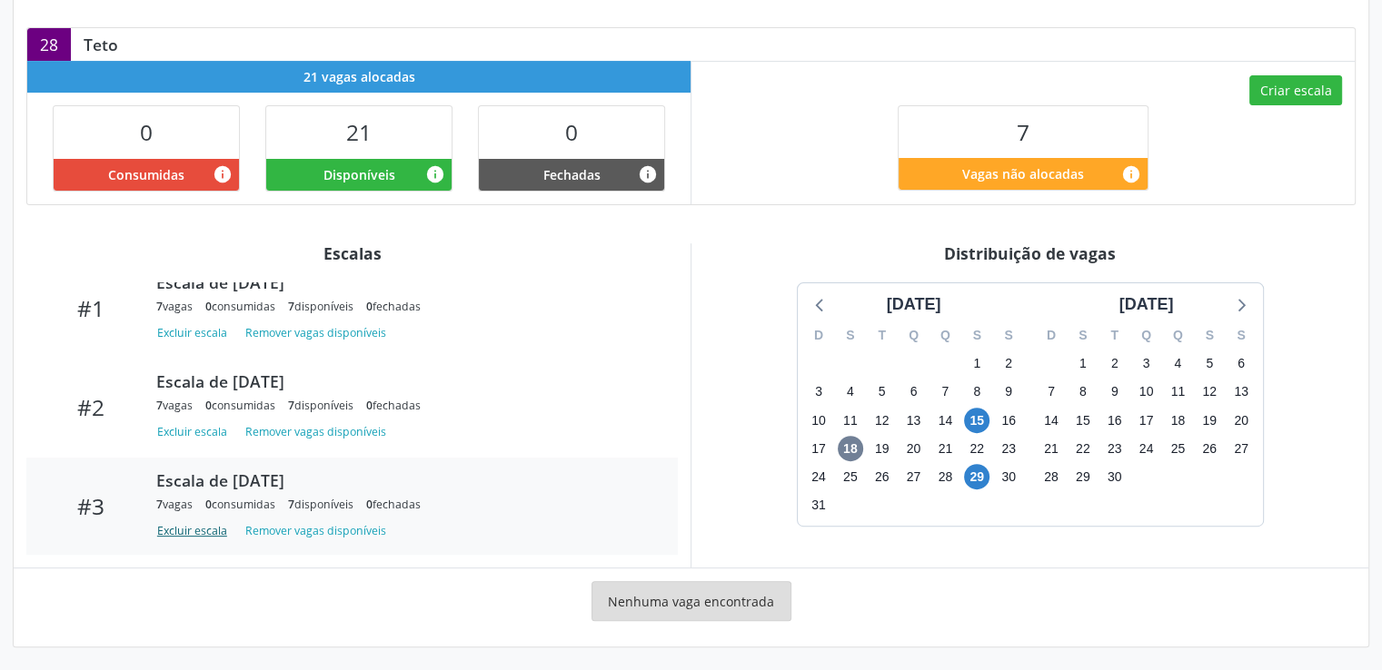
click at [174, 529] on button "Excluir escala" at bounding box center [195, 531] width 78 height 25
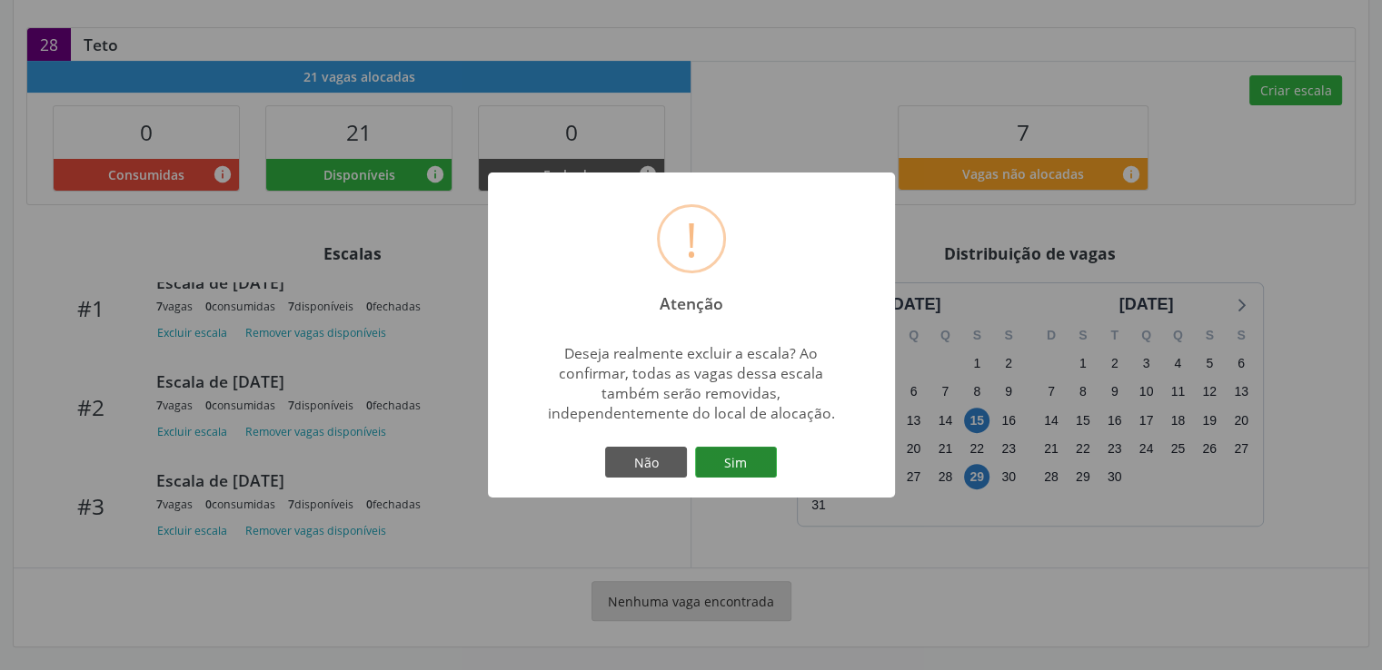
click at [760, 455] on button "Sim" at bounding box center [736, 462] width 82 height 31
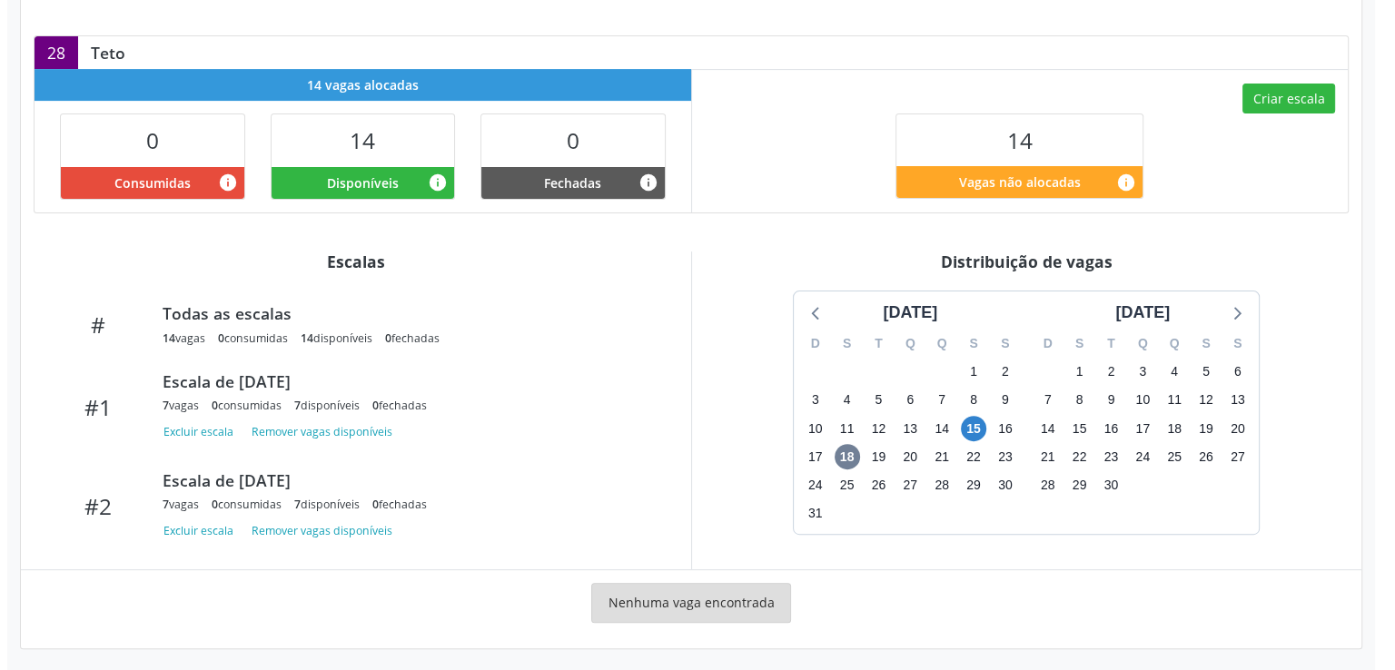
scroll to position [545, 0]
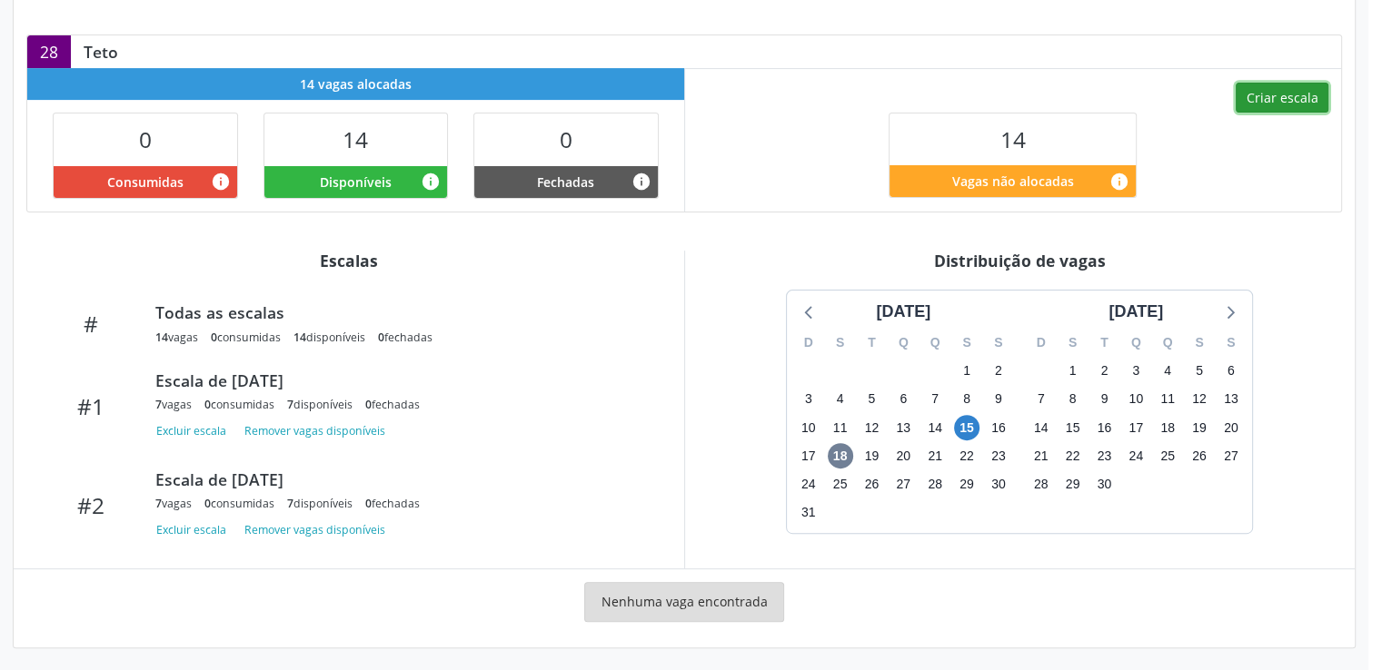
click at [1279, 103] on button "Criar escala" at bounding box center [1281, 98] width 93 height 31
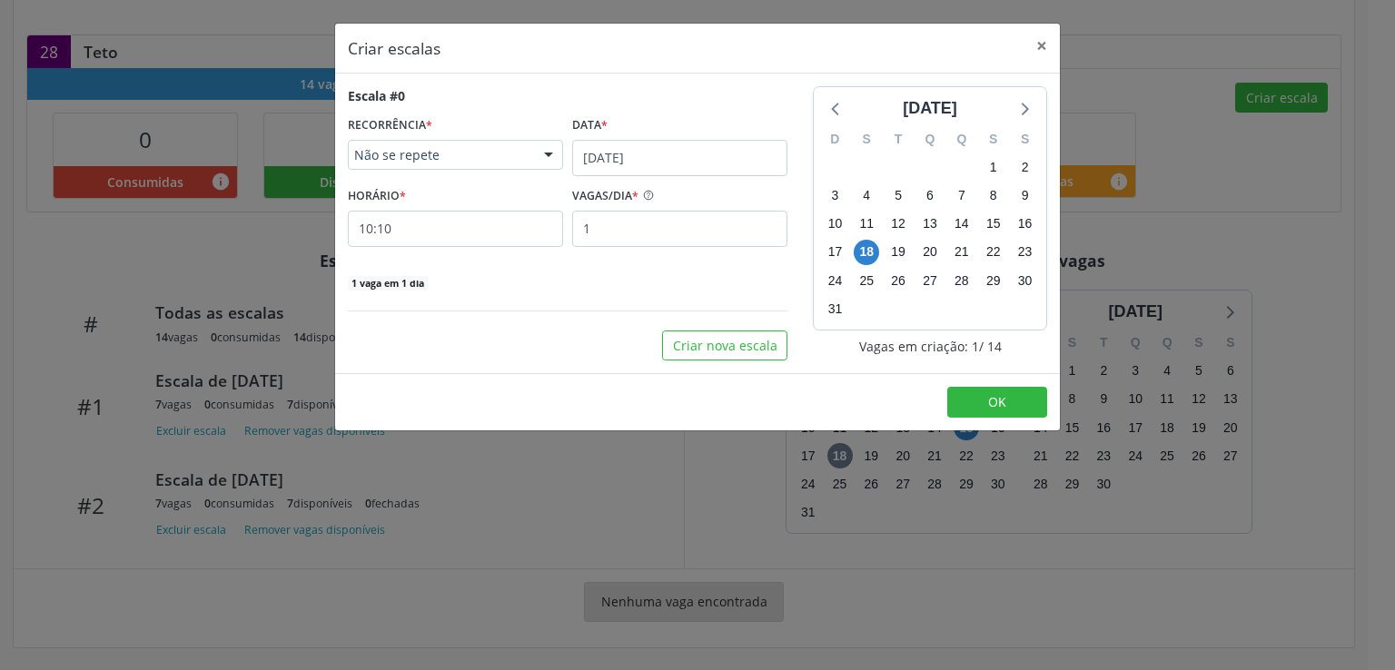
click at [537, 152] on div at bounding box center [548, 156] width 27 height 31
click at [536, 154] on div at bounding box center [548, 156] width 27 height 31
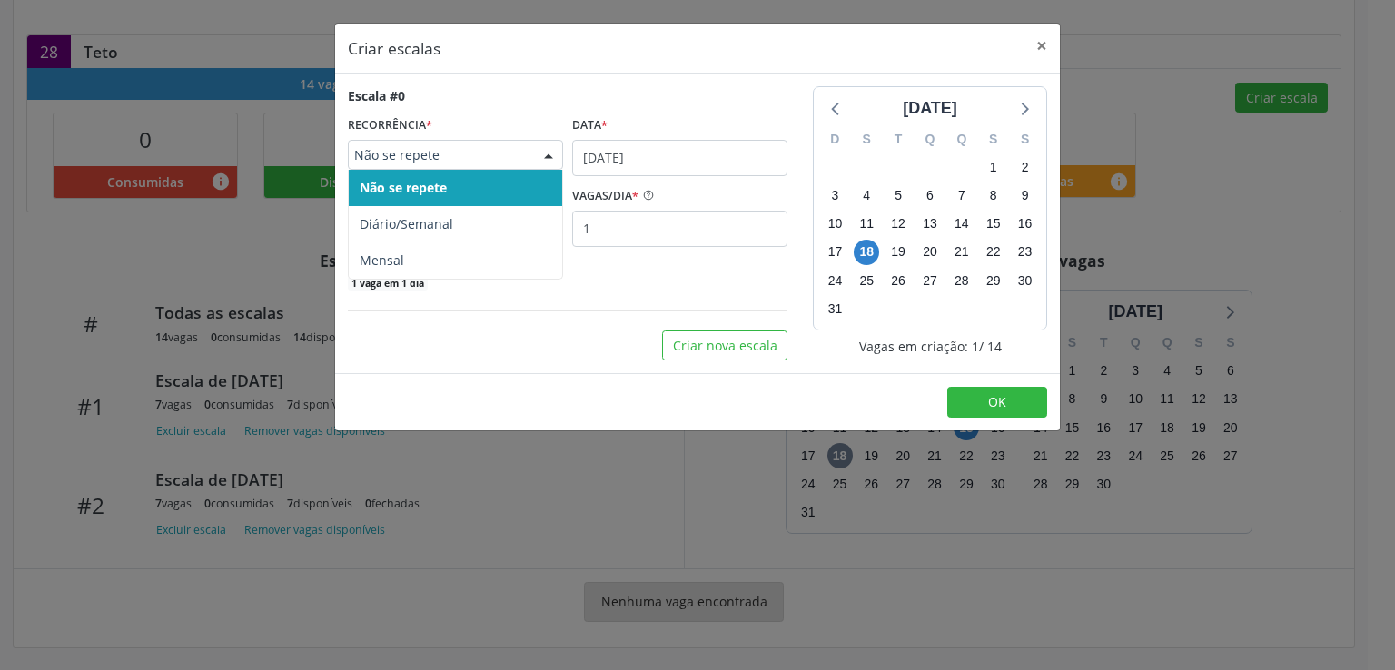
click at [523, 156] on span "Não se repete" at bounding box center [440, 155] width 172 height 18
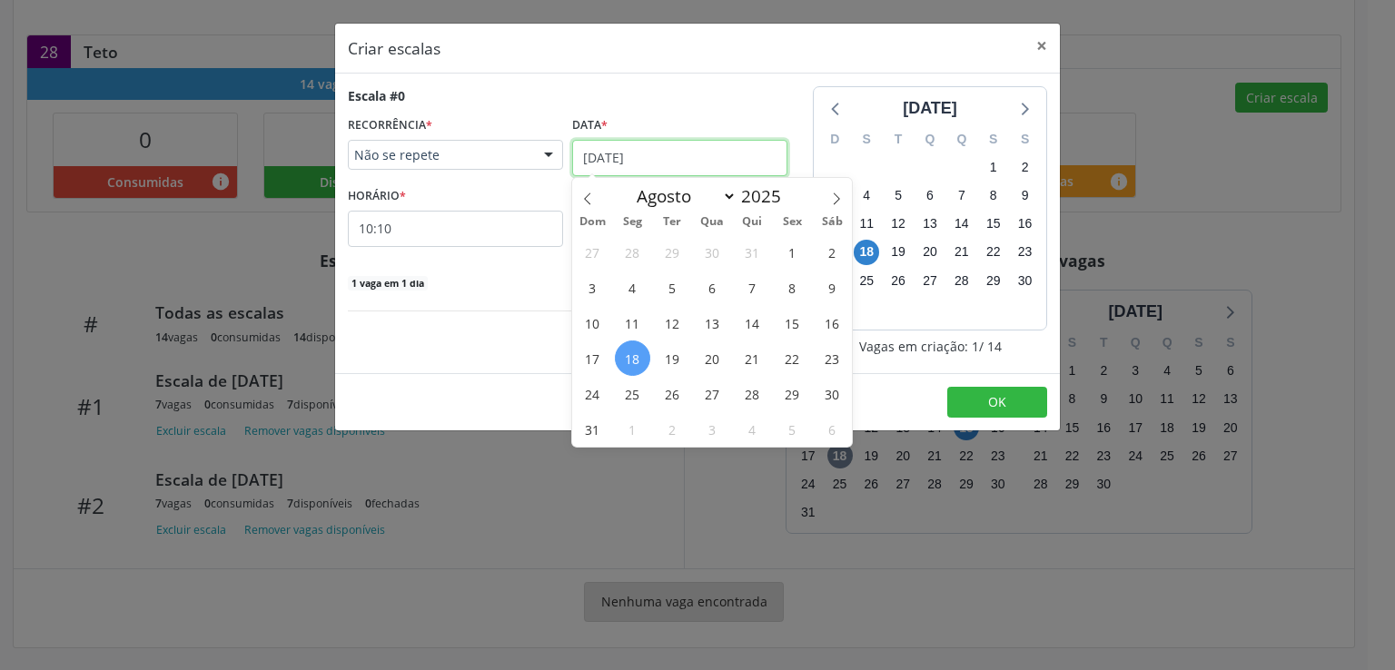
click at [603, 157] on input "[DATE]" at bounding box center [679, 158] width 215 height 36
click at [792, 398] on span "29" at bounding box center [792, 393] width 35 height 35
select select "7"
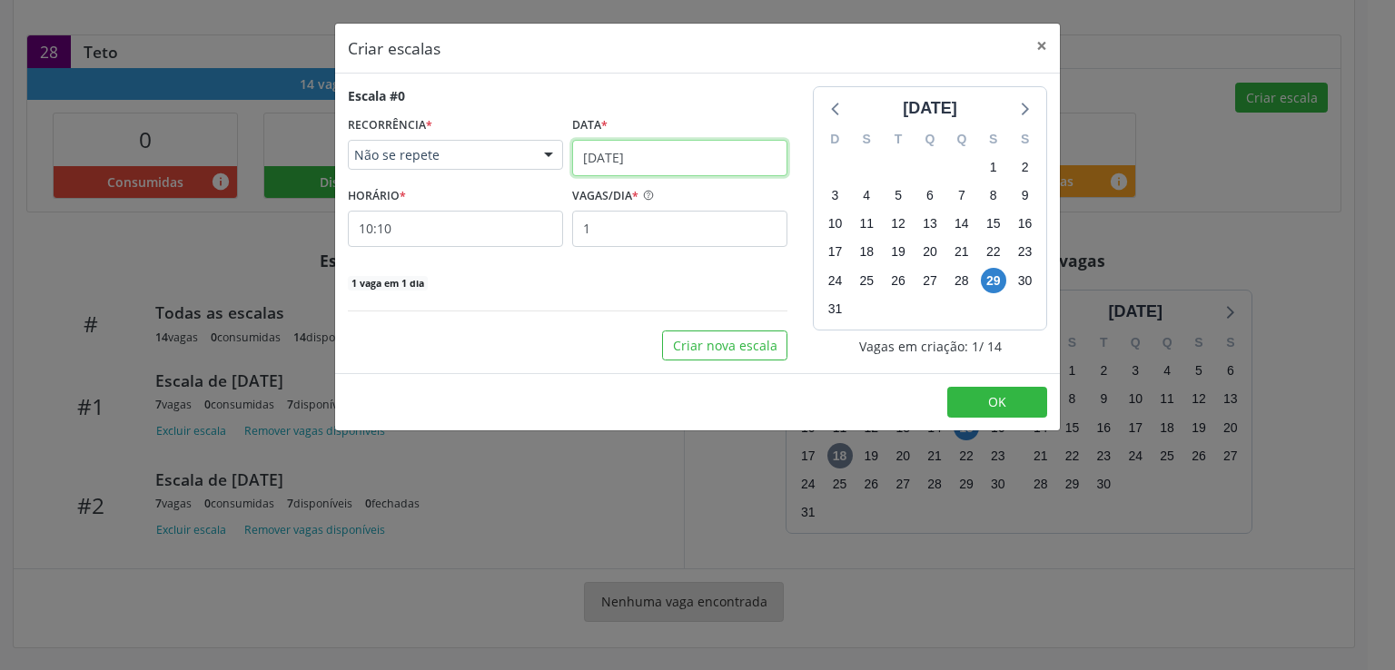
click at [614, 156] on input "[DATE]" at bounding box center [679, 158] width 215 height 36
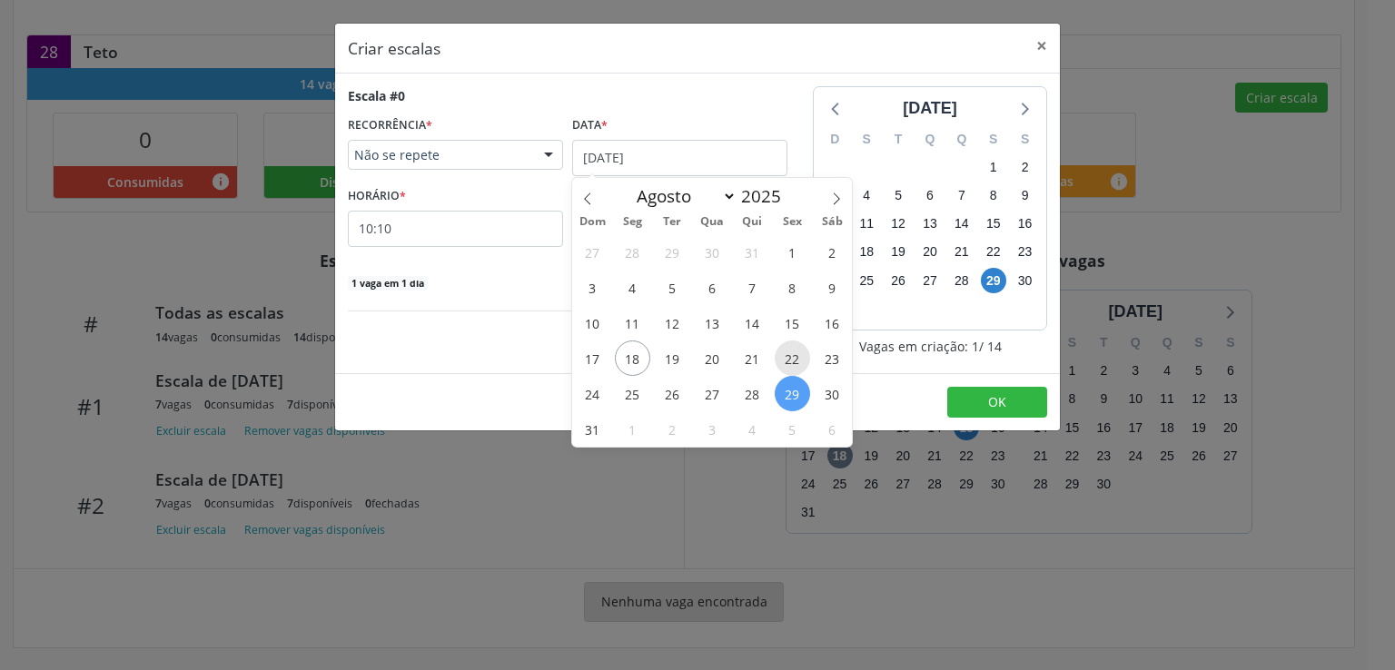
click at [790, 356] on span "22" at bounding box center [792, 358] width 35 height 35
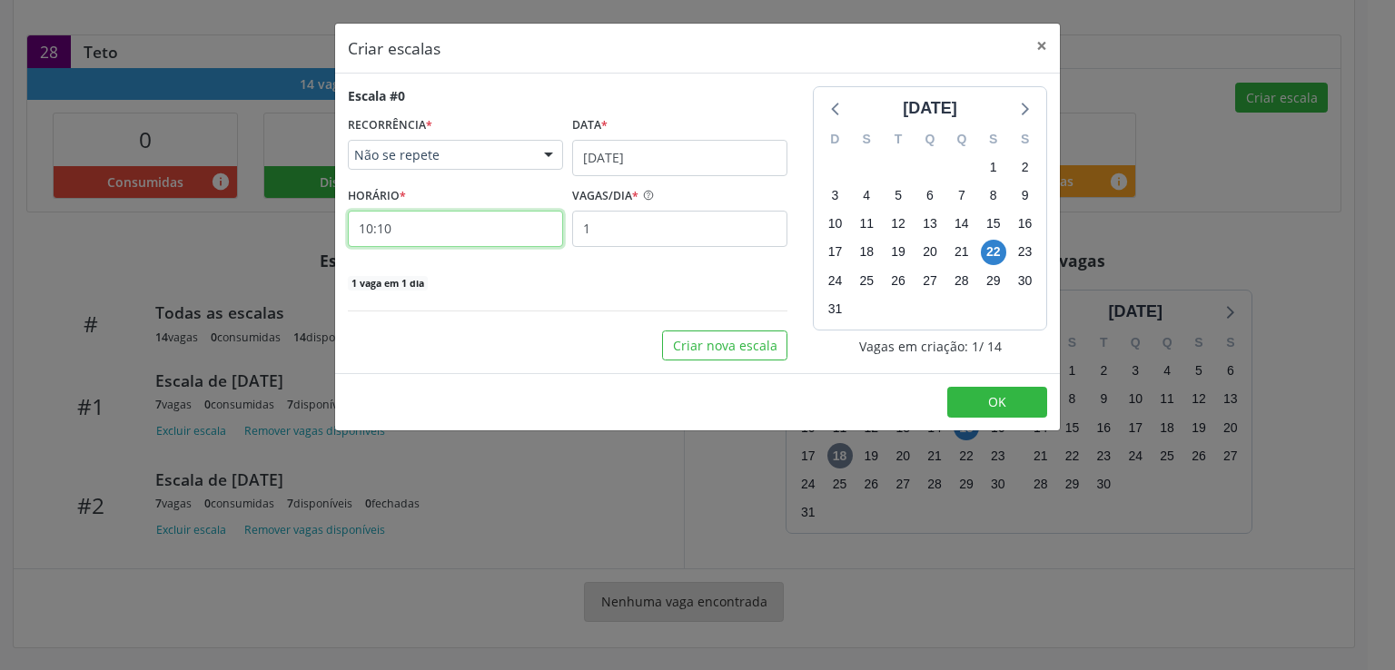
click at [416, 233] on input "10:10" at bounding box center [455, 229] width 215 height 36
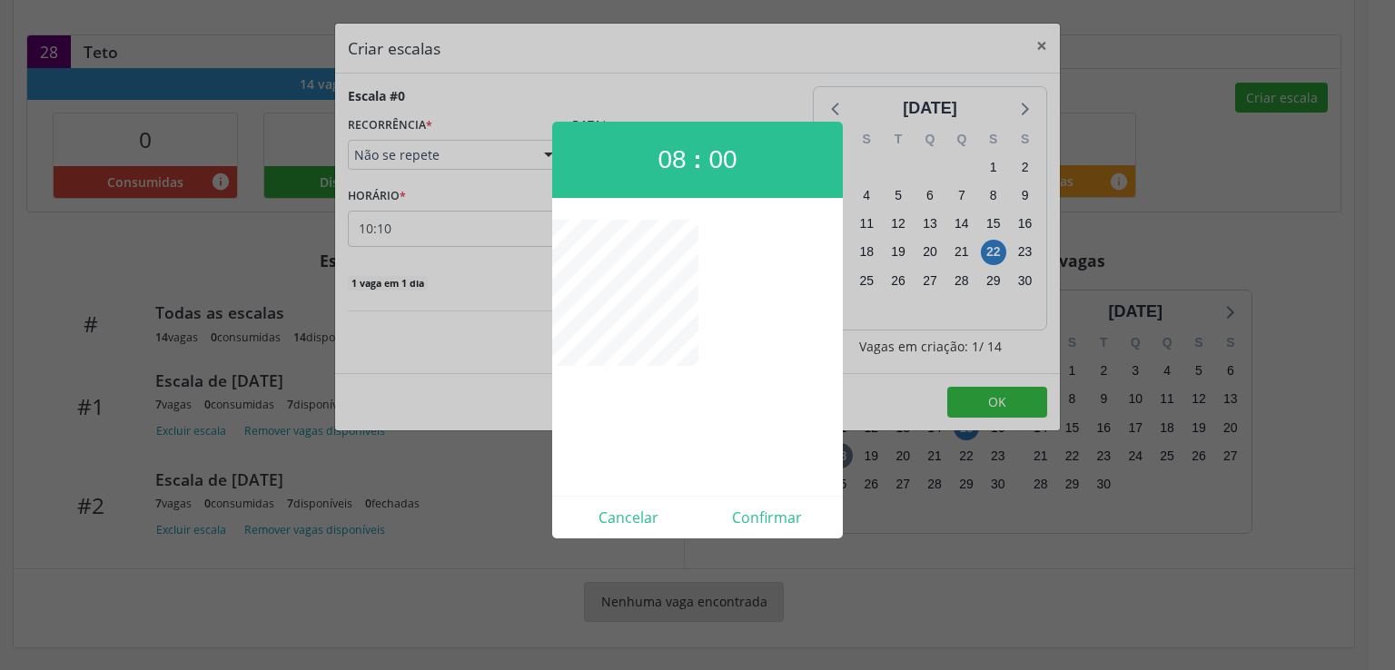
click at [500, 192] on div at bounding box center [697, 335] width 1395 height 670
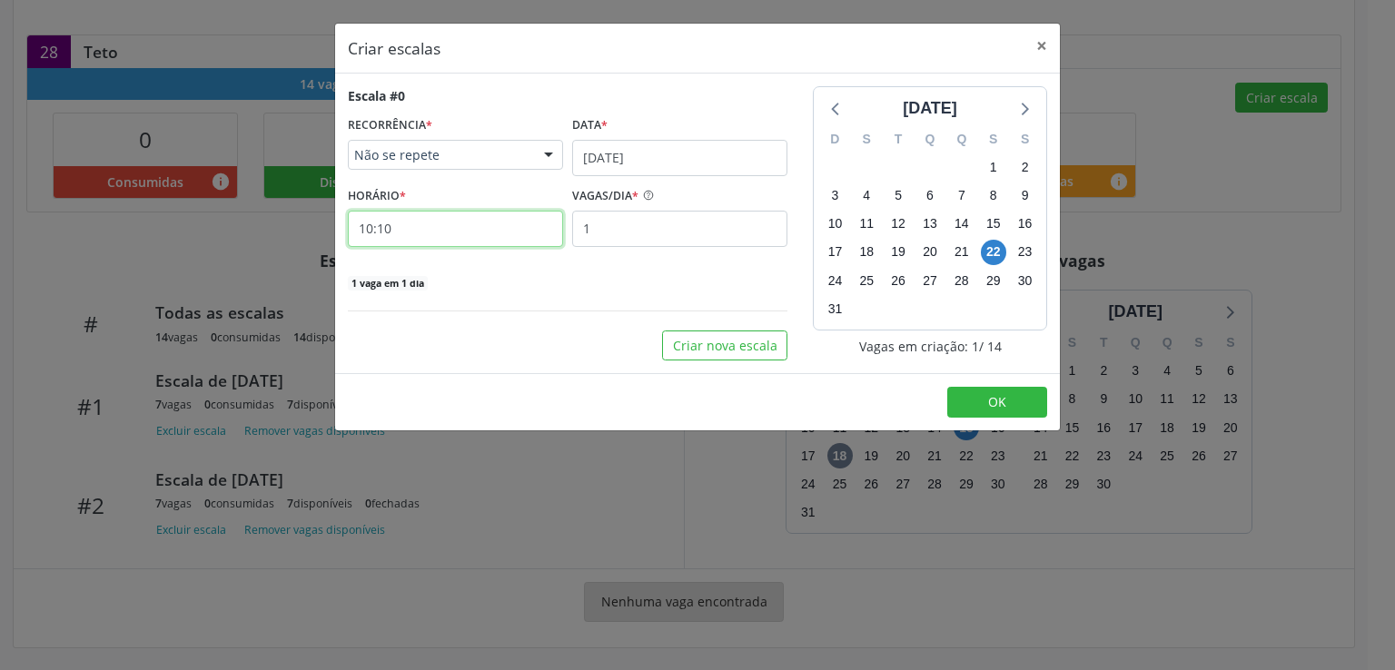
click at [486, 233] on input "10:10" at bounding box center [455, 229] width 215 height 36
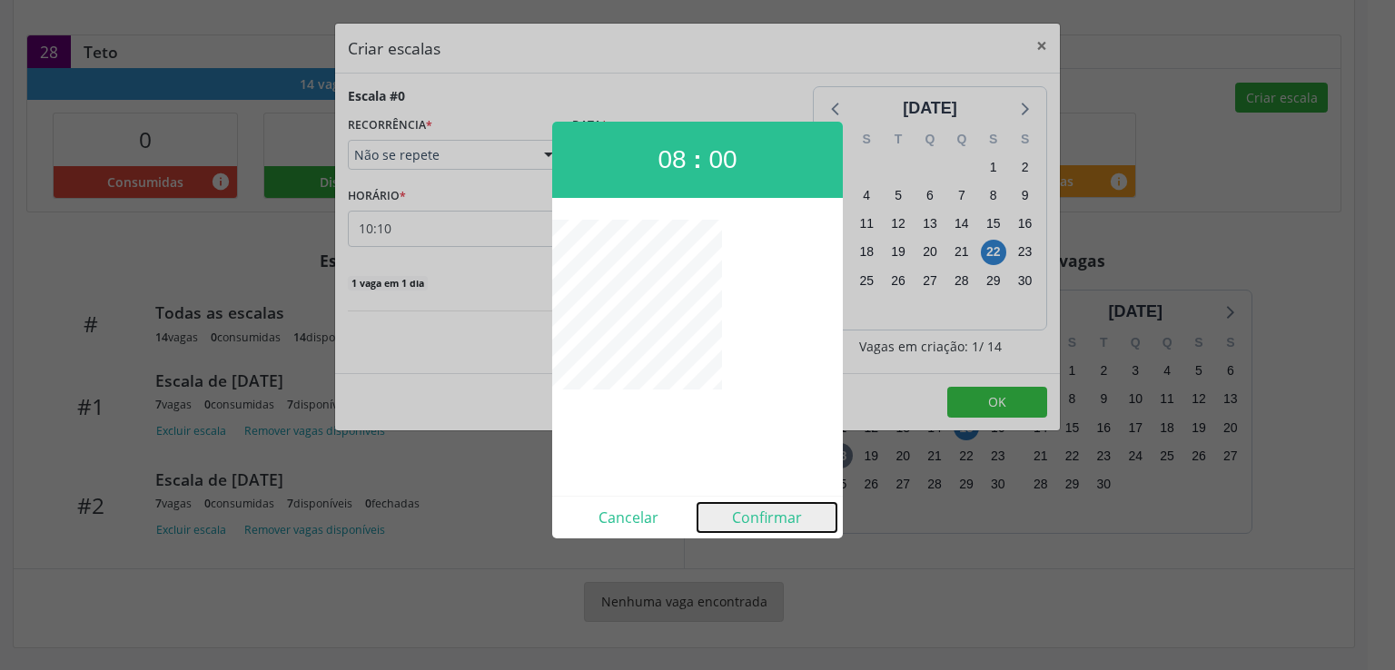
click at [776, 507] on button "Confirmar" at bounding box center [767, 517] width 139 height 29
type input "08:00"
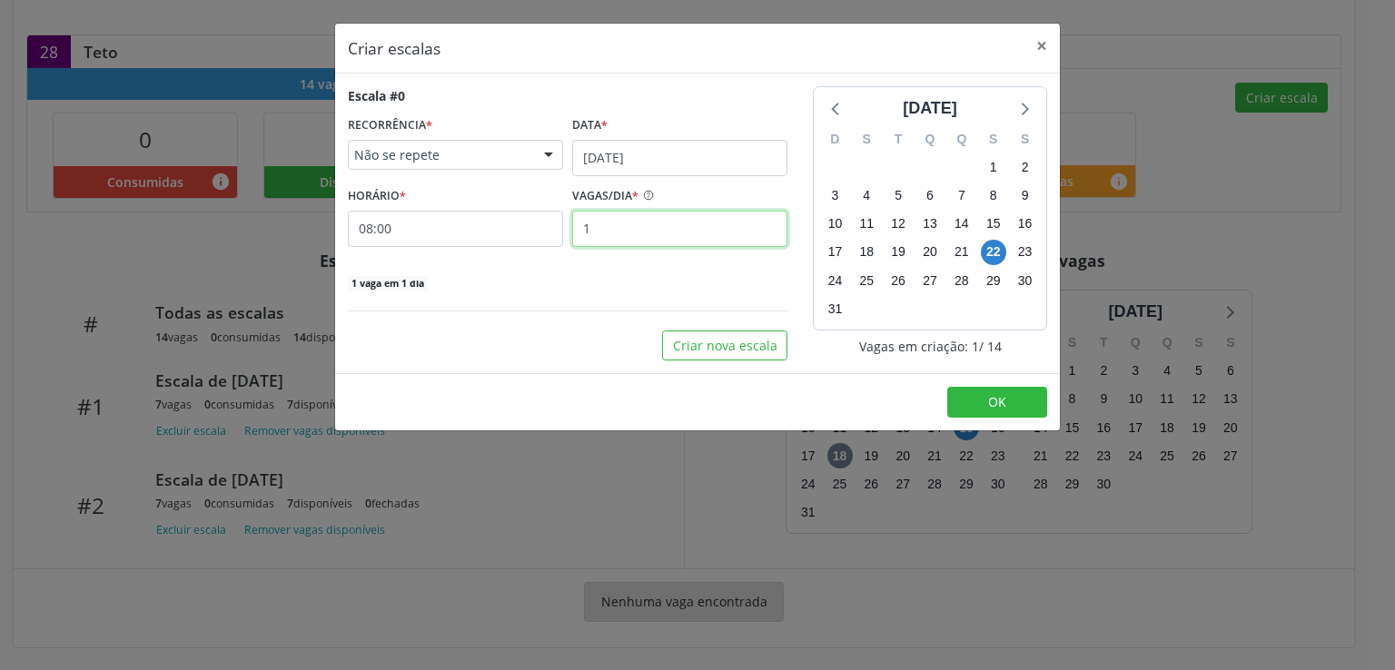
click at [607, 223] on input "1" at bounding box center [679, 229] width 215 height 36
type input "7"
click at [826, 362] on div "Escala #0 RECORRÊNCIA * Não se repete Não se repete Diário/Semanal Mensal Nenhu…" at bounding box center [697, 224] width 725 height 300
click at [727, 342] on button "Criar nova escala" at bounding box center [724, 346] width 125 height 31
select select "7"
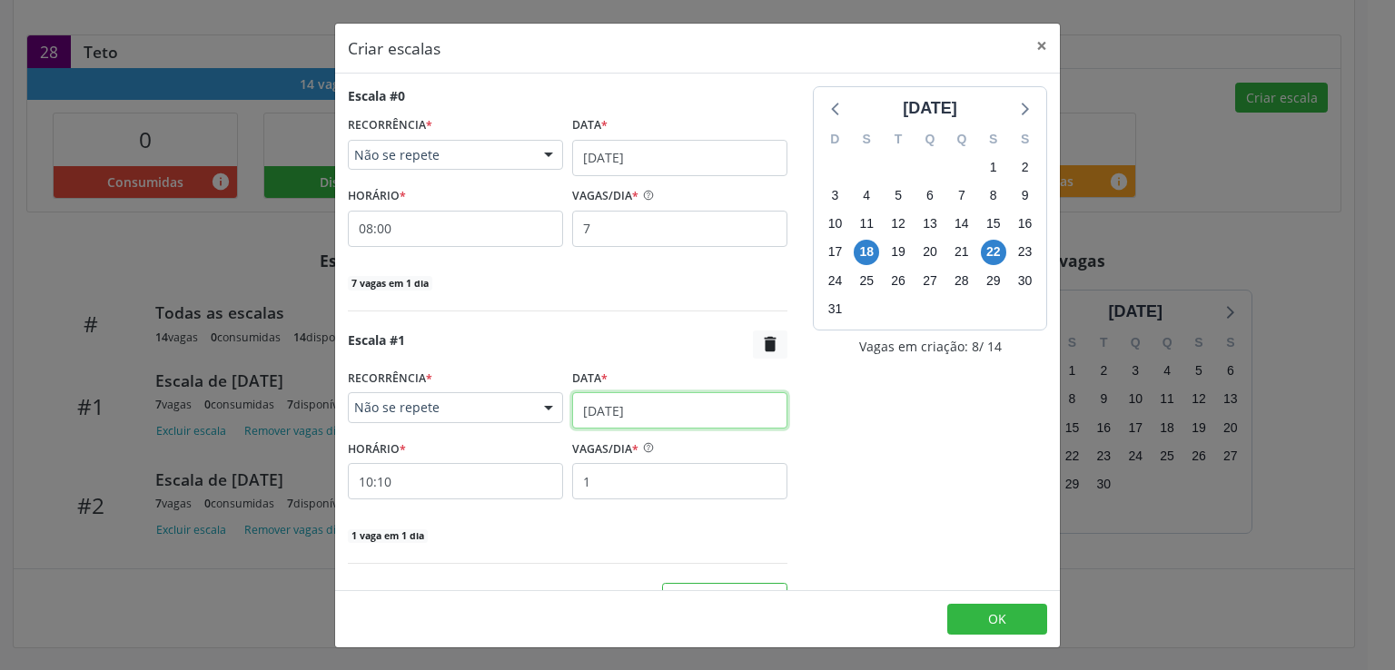
click at [596, 411] on input "[DATE]" at bounding box center [679, 410] width 215 height 36
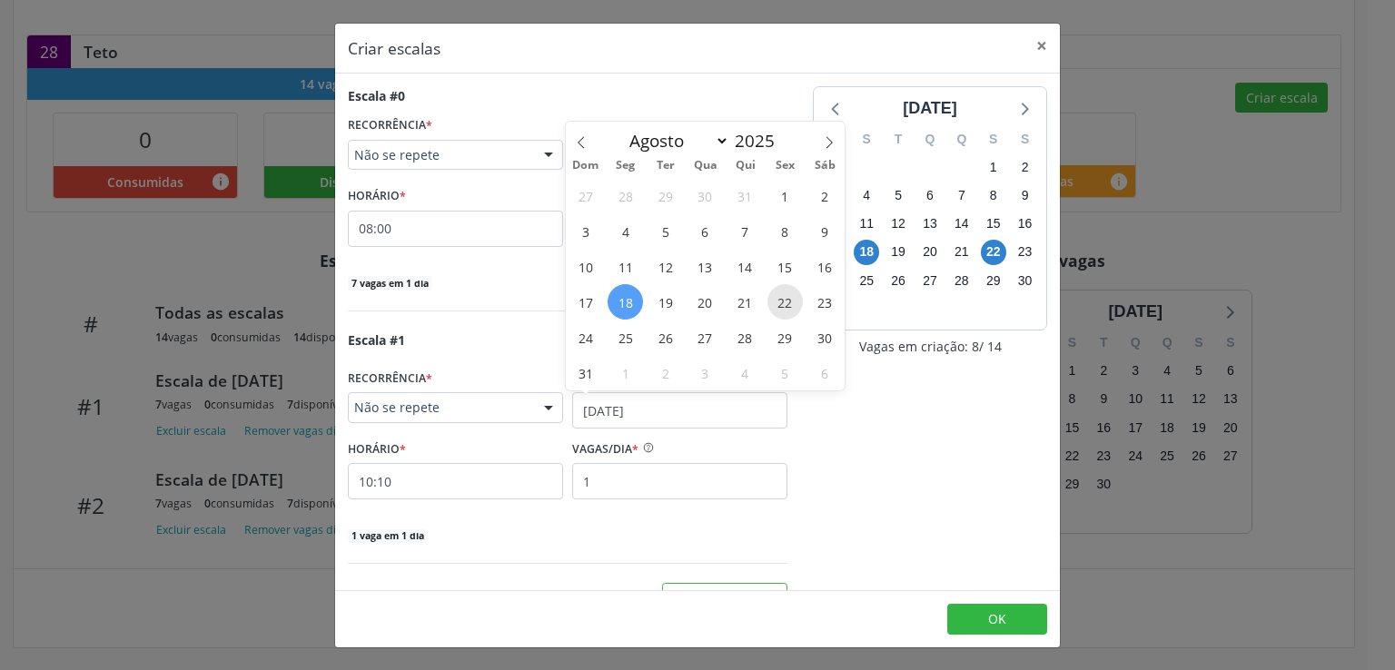
click at [784, 302] on span "22" at bounding box center [785, 301] width 35 height 35
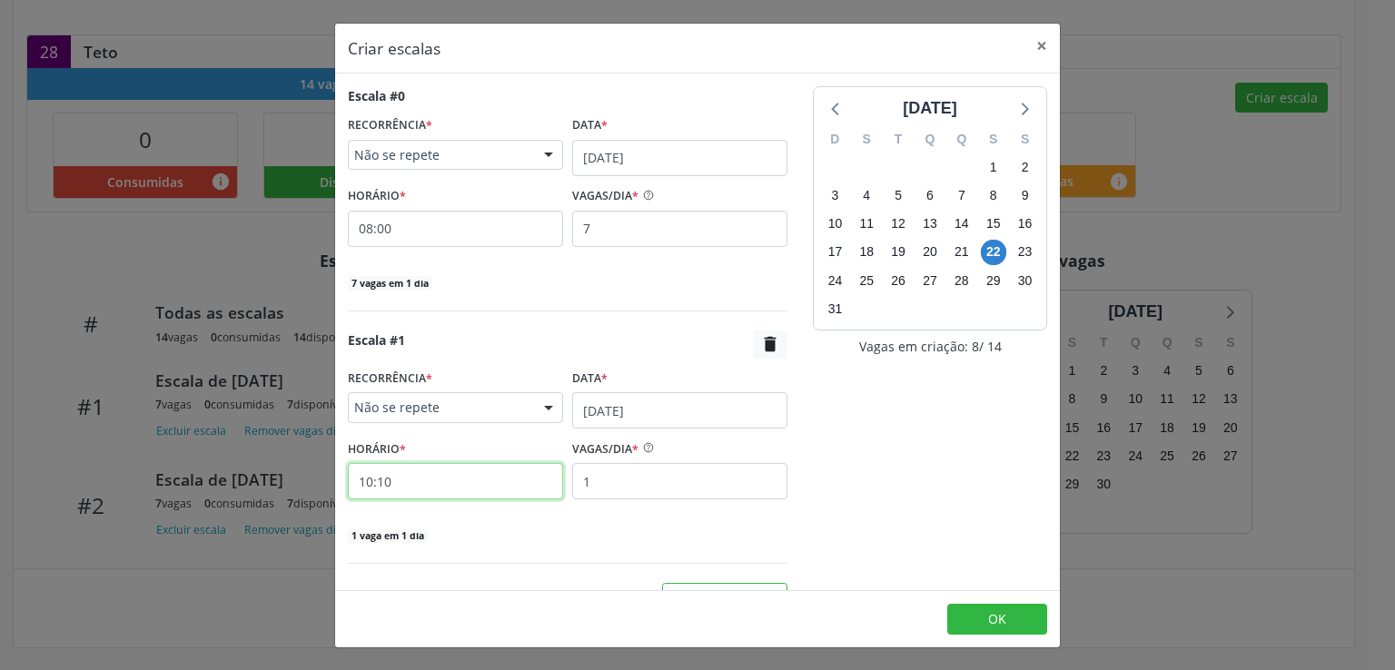
click at [464, 468] on input "10:10" at bounding box center [455, 481] width 215 height 36
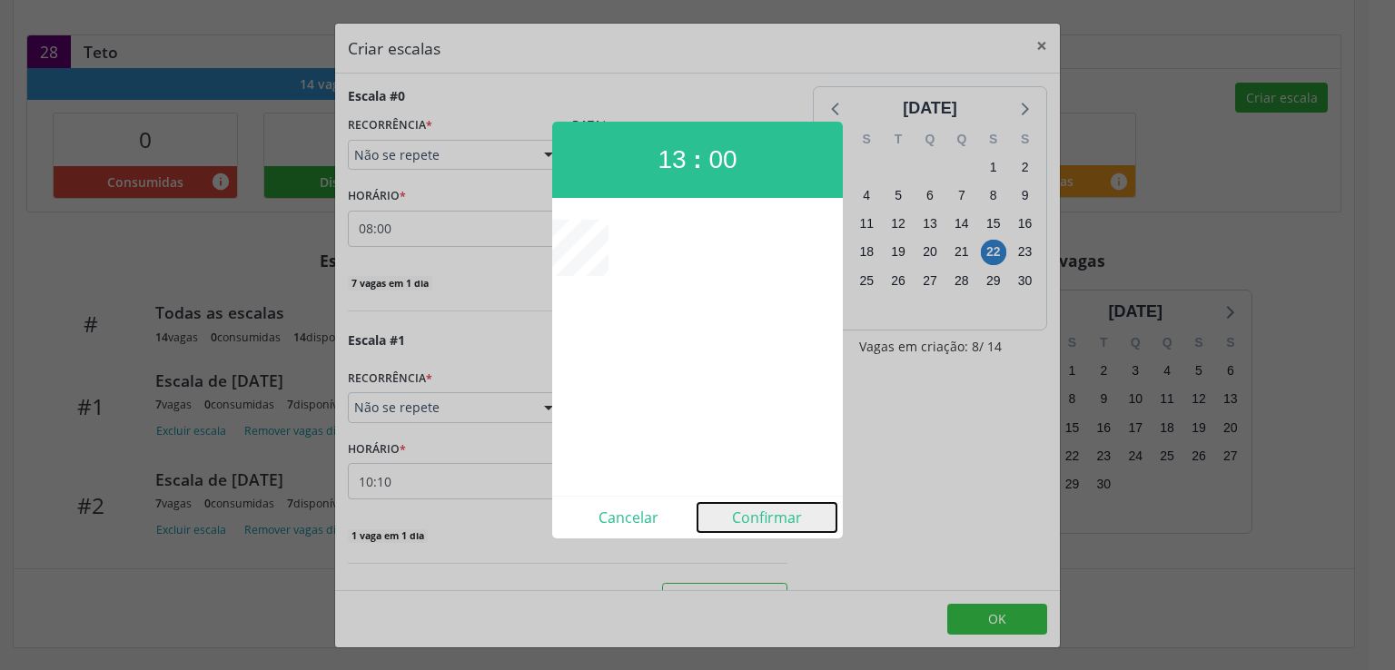
click at [760, 520] on button "Confirmar" at bounding box center [767, 517] width 139 height 29
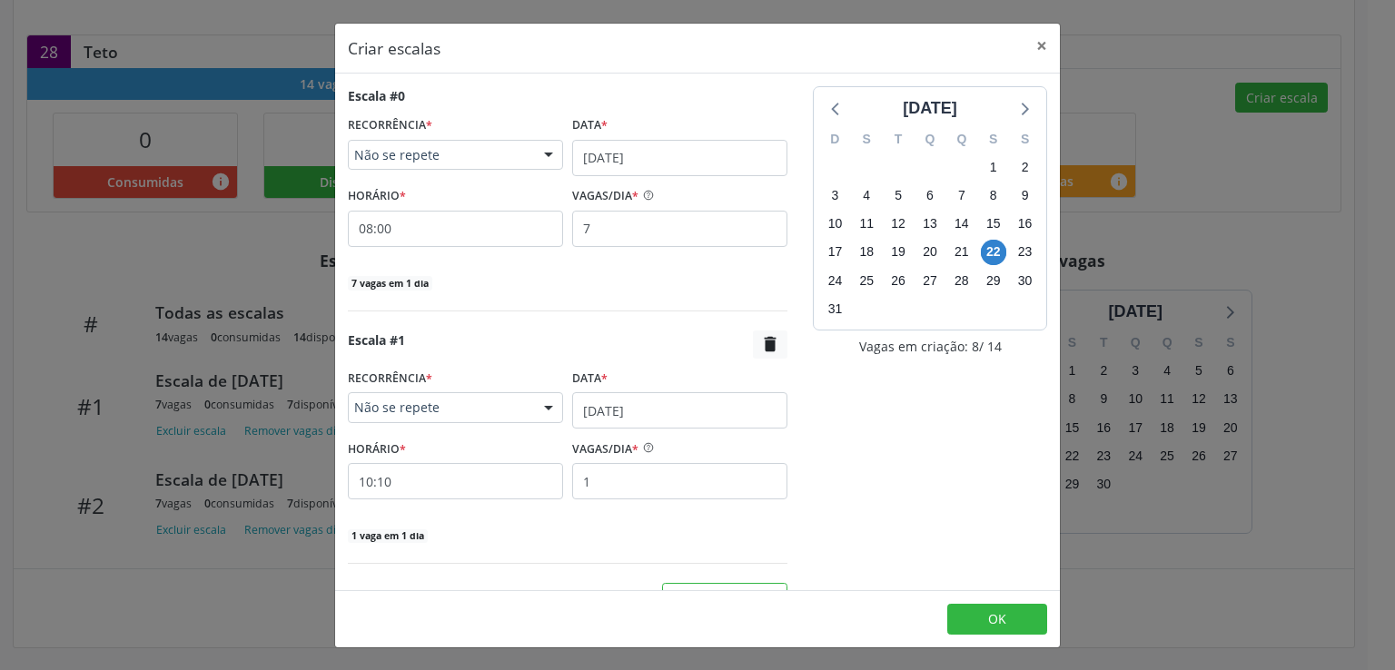
type input "13:00"
click at [649, 489] on input "1" at bounding box center [679, 481] width 215 height 36
type input "7"
click at [1013, 613] on button "OK" at bounding box center [997, 619] width 100 height 31
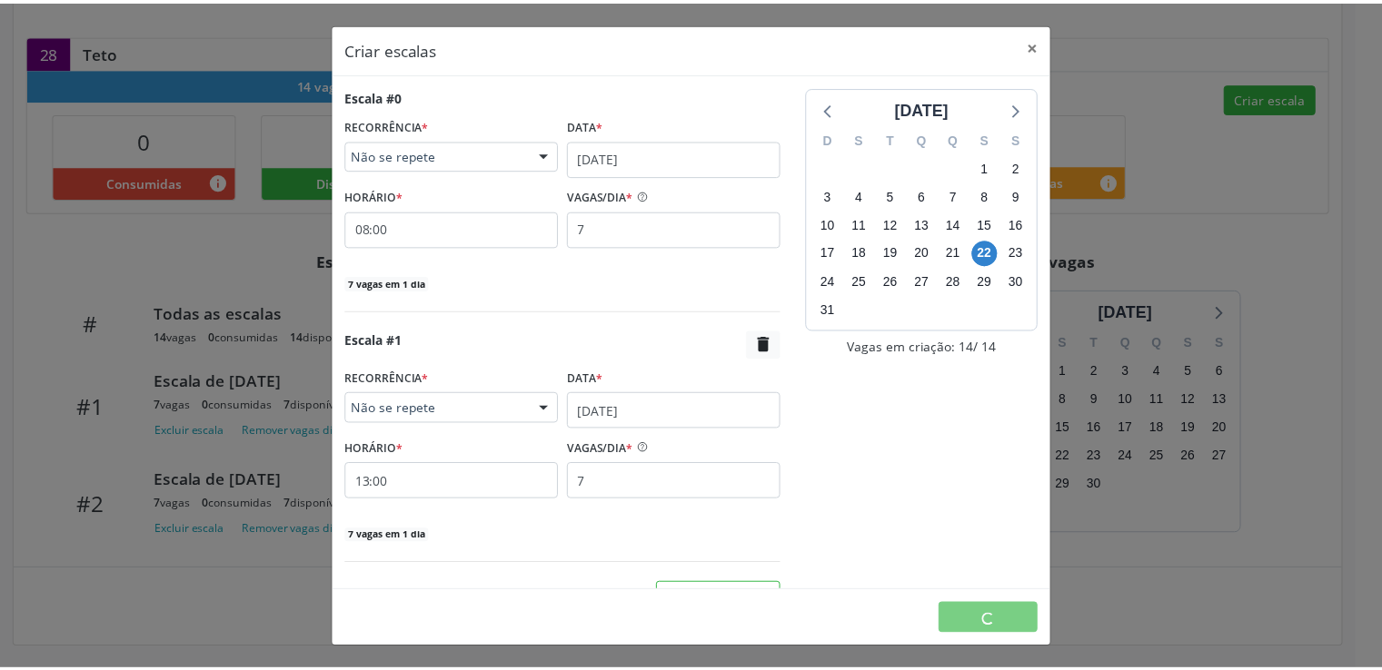
scroll to position [0, 0]
